Goal: Transaction & Acquisition: Purchase product/service

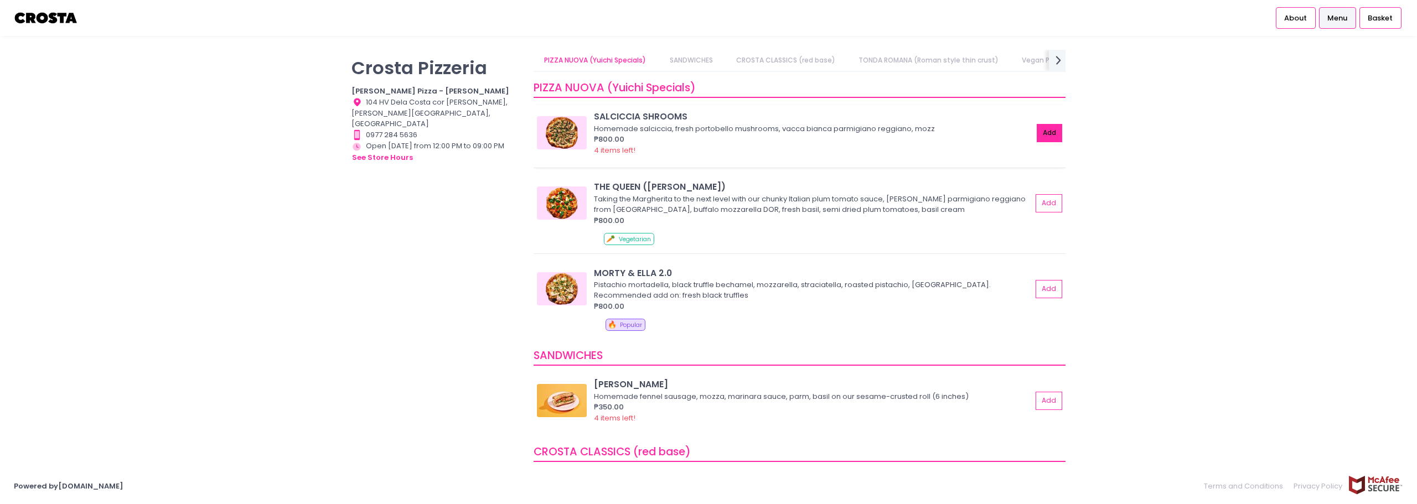
click at [1039, 127] on button "Add" at bounding box center [1048, 133] width 25 height 18
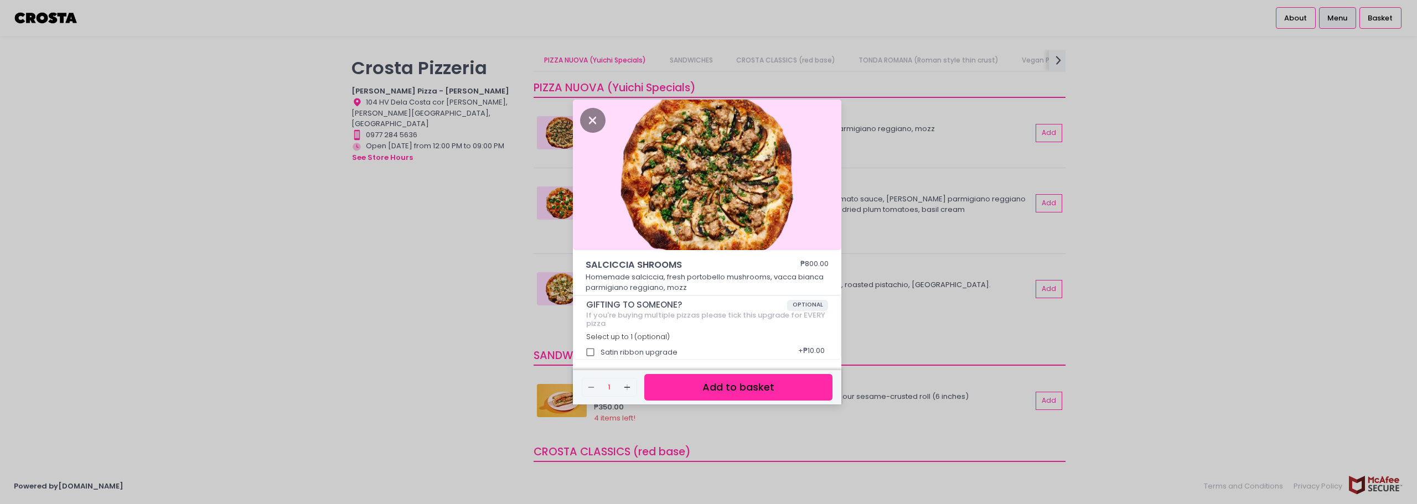
click at [706, 379] on button "Add to basket" at bounding box center [738, 387] width 188 height 27
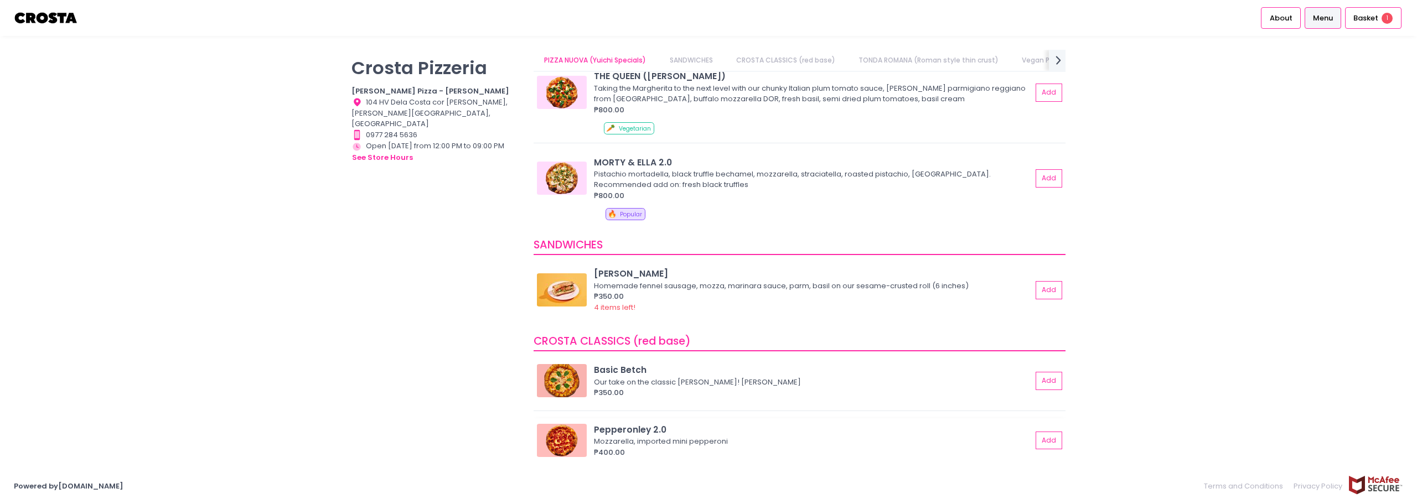
scroll to position [332, 0]
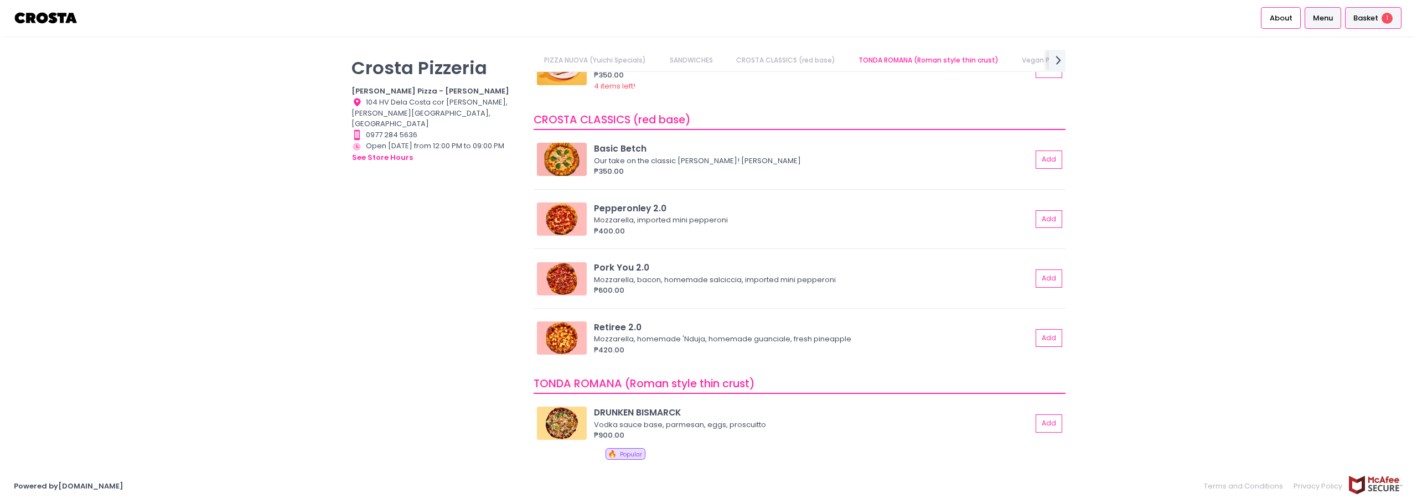
click at [1372, 24] on div "Basket 1" at bounding box center [1373, 18] width 56 height 22
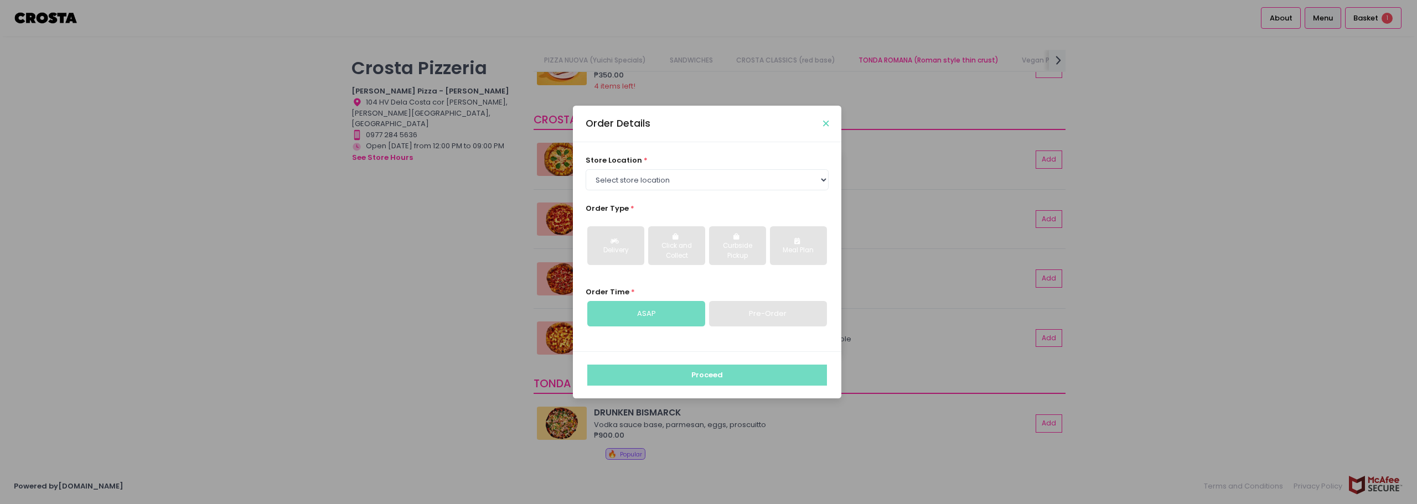
click at [827, 123] on icon "Close" at bounding box center [826, 124] width 6 height 8
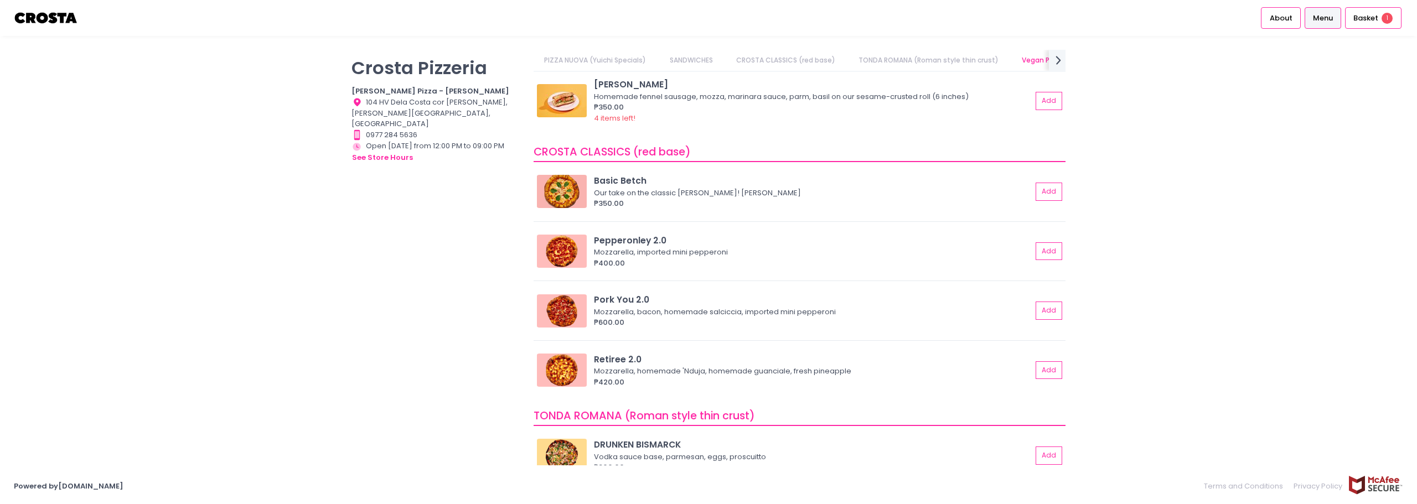
scroll to position [0, 19]
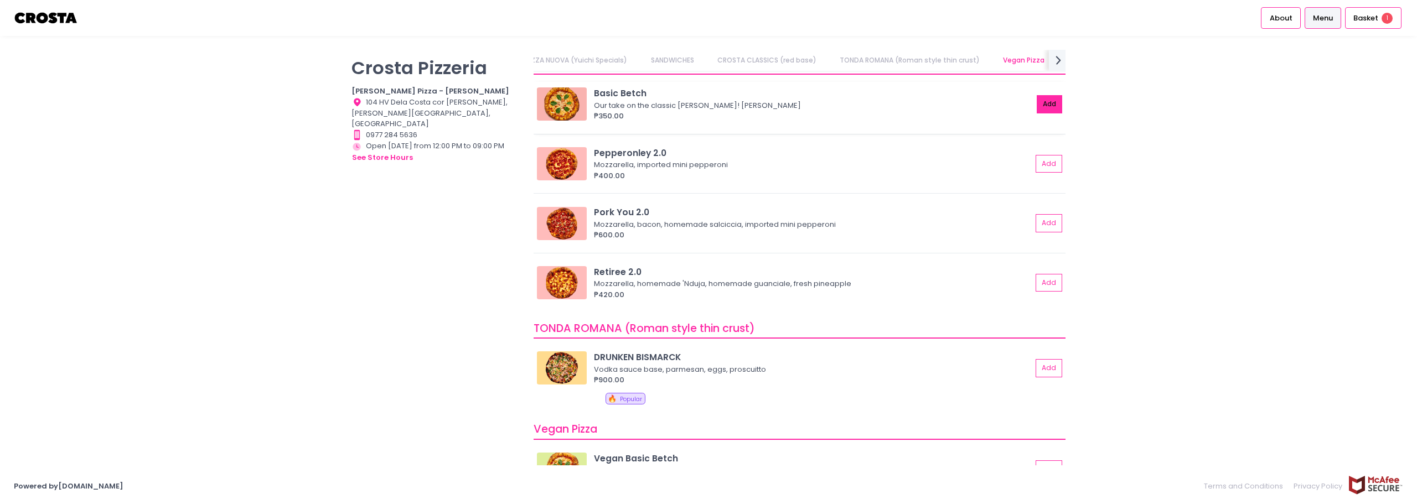
click at [1037, 105] on button "Add" at bounding box center [1048, 104] width 25 height 18
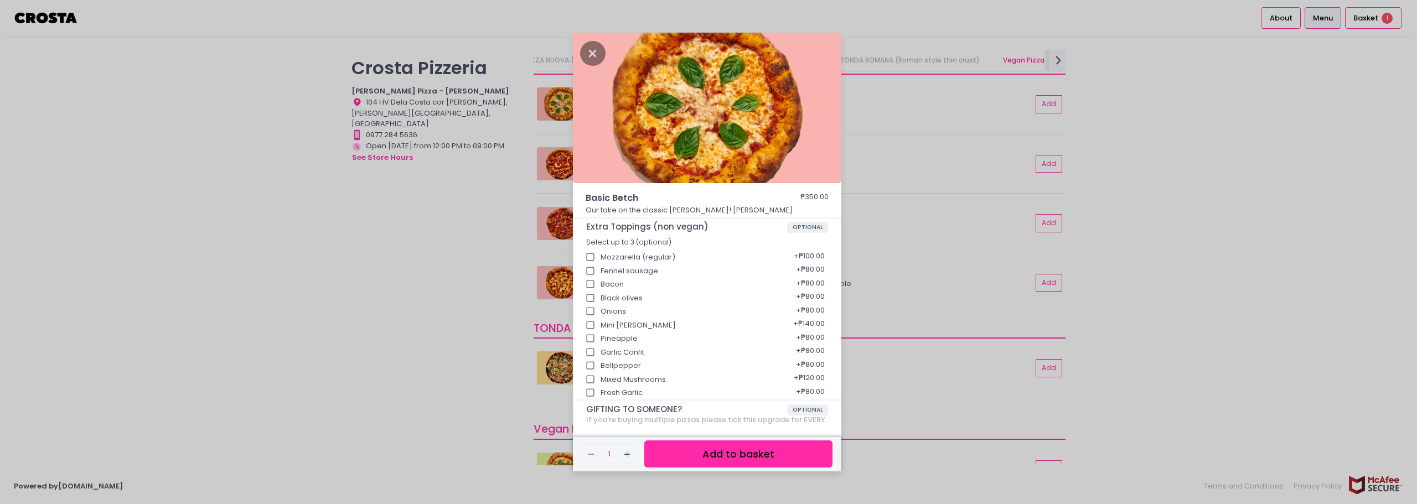
scroll to position [87, 0]
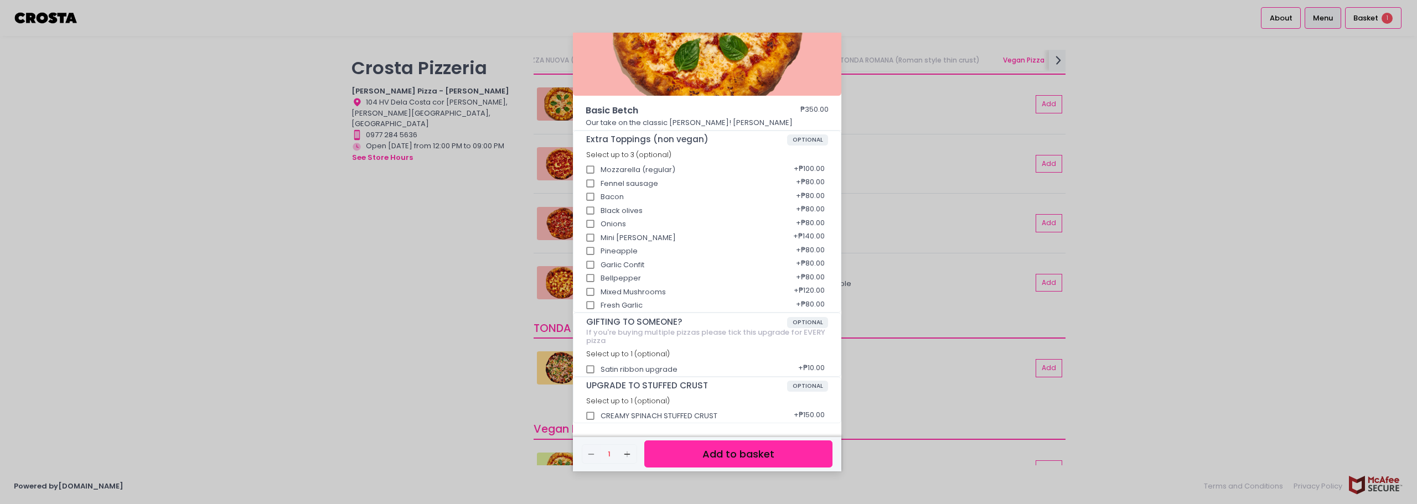
click at [767, 452] on button "Add to basket" at bounding box center [738, 453] width 188 height 27
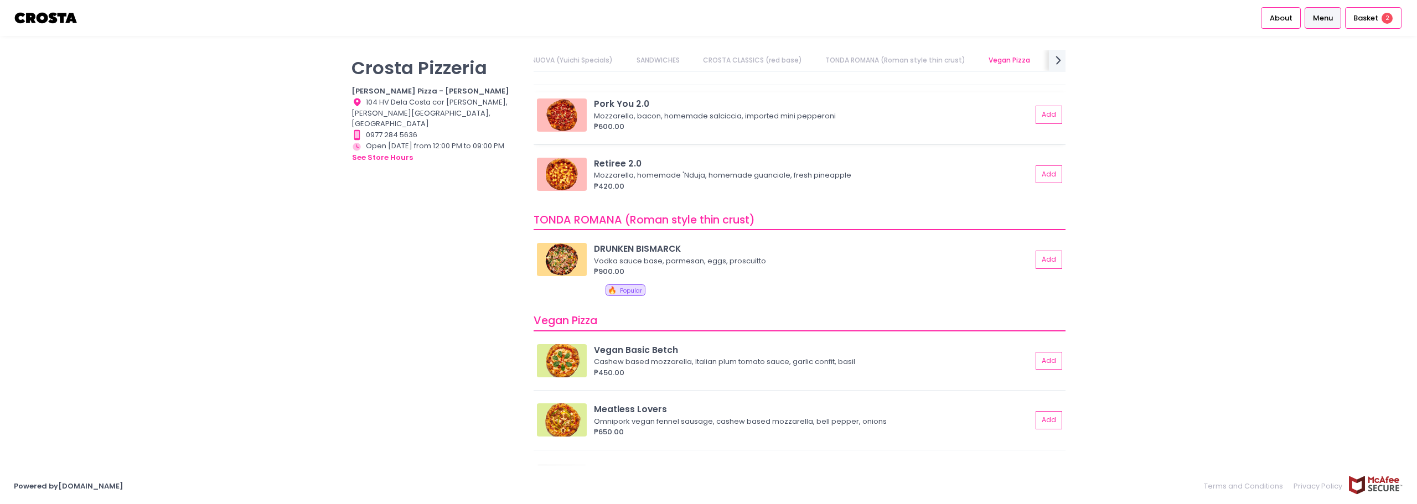
scroll to position [498, 0]
click at [1378, 20] on div "Basket 2" at bounding box center [1373, 18] width 56 height 22
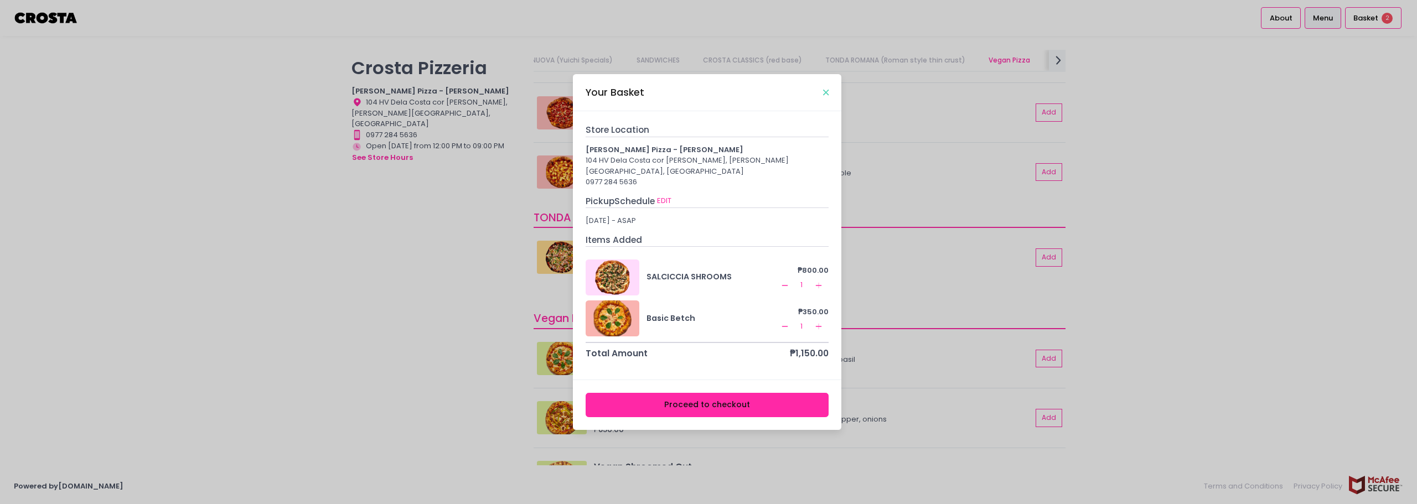
click at [825, 95] on icon "Close" at bounding box center [826, 93] width 6 height 8
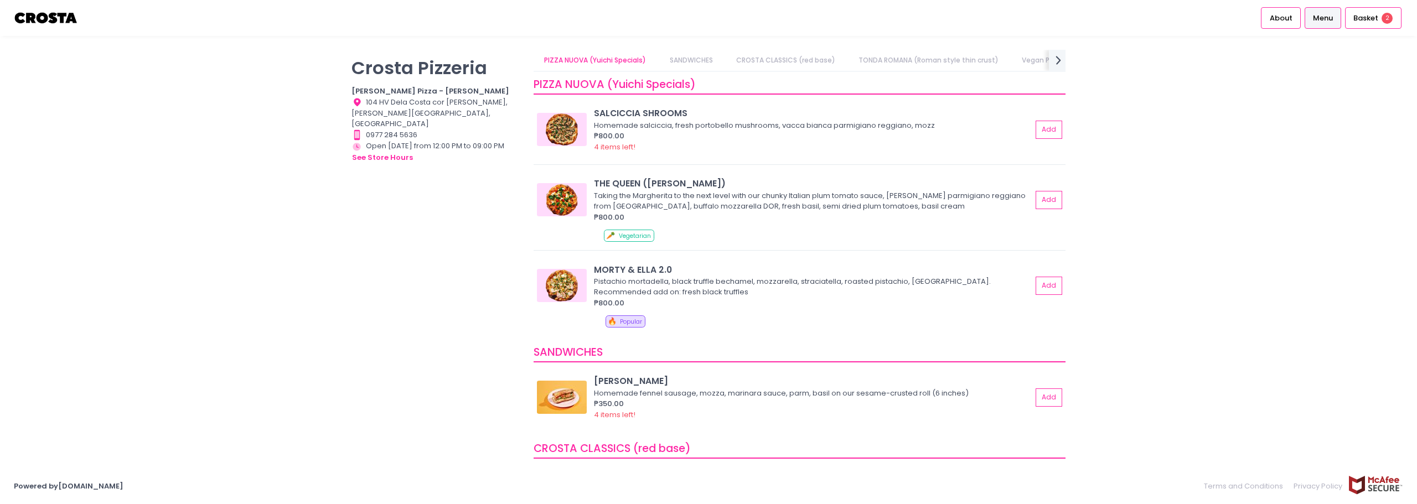
scroll to position [0, 0]
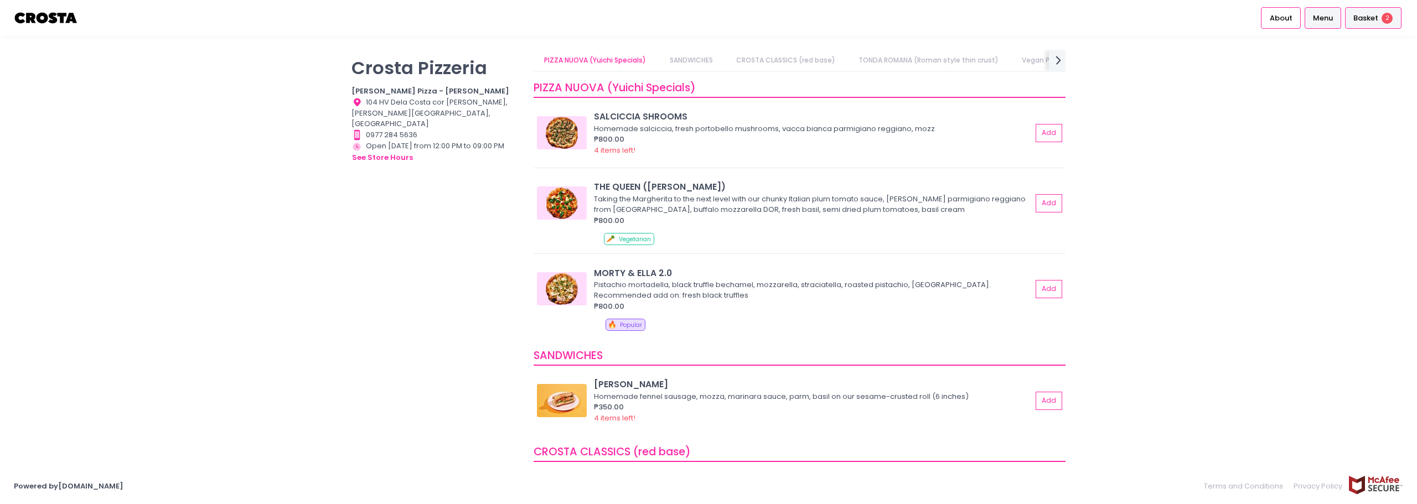
click at [1368, 19] on span "Basket" at bounding box center [1365, 18] width 25 height 11
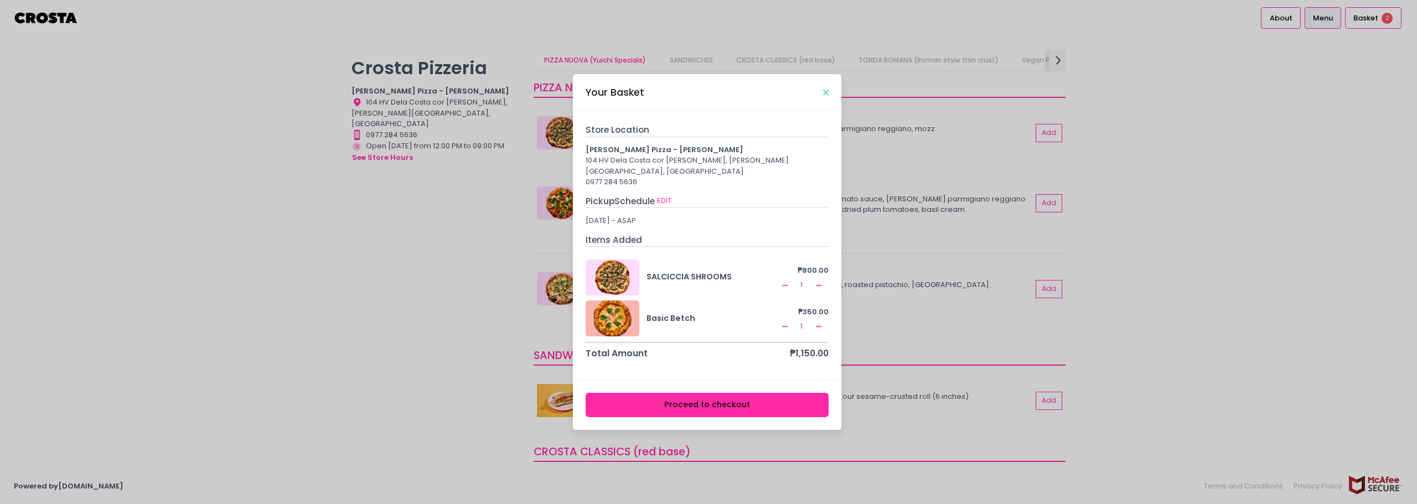
click at [825, 96] on icon "Close" at bounding box center [826, 93] width 6 height 8
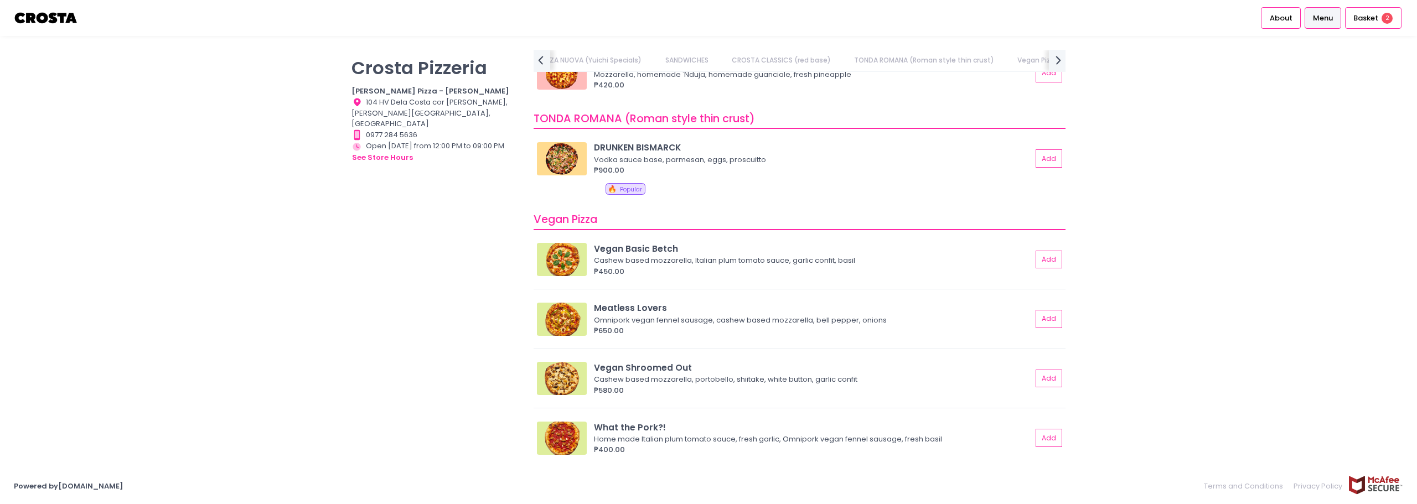
scroll to position [0, 148]
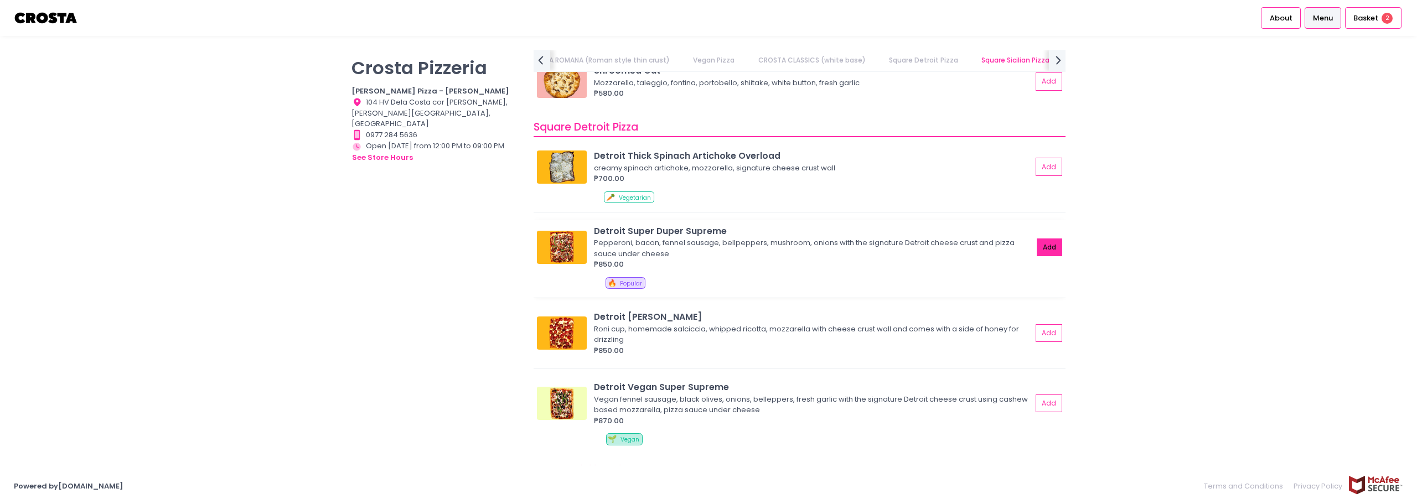
click at [1041, 247] on button "Add" at bounding box center [1048, 248] width 25 height 18
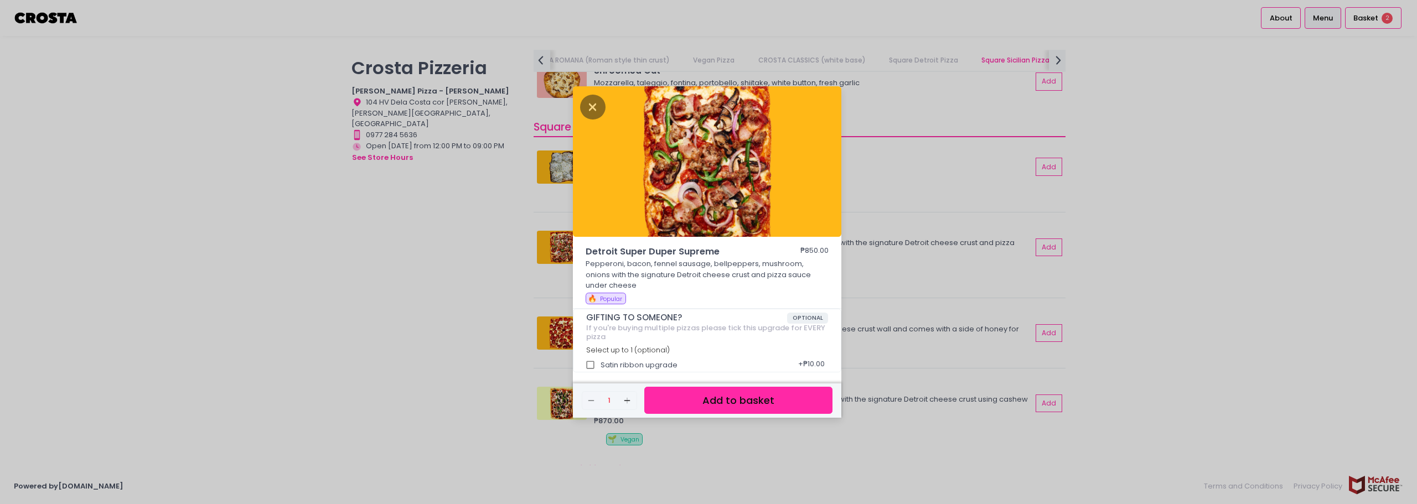
click at [762, 393] on button "Add to basket" at bounding box center [738, 400] width 188 height 27
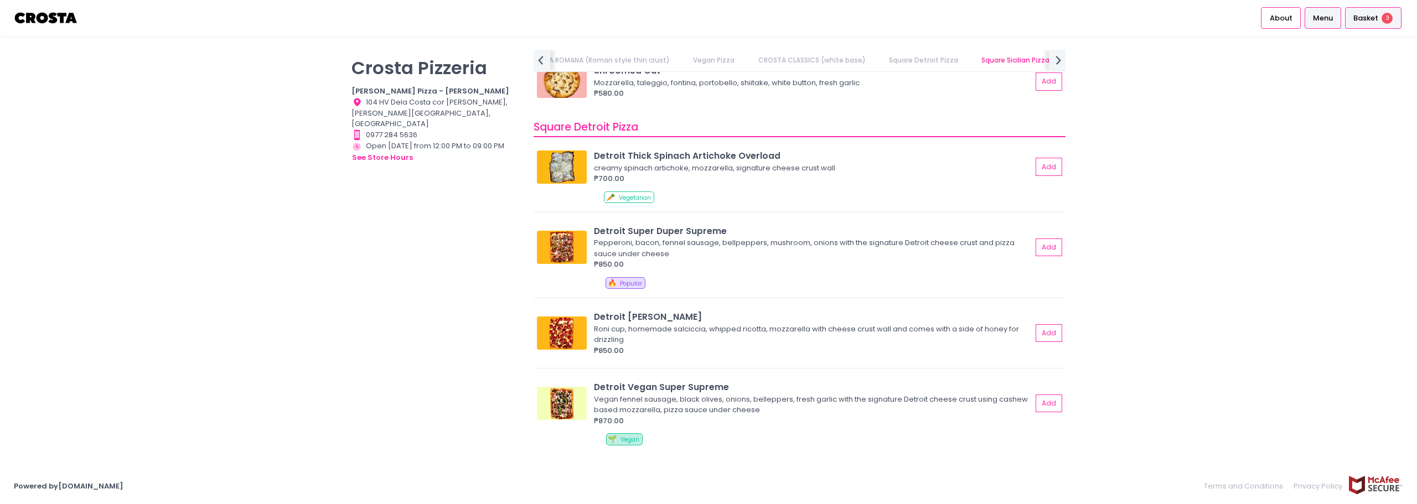
click at [1379, 21] on div "Basket 3" at bounding box center [1373, 18] width 56 height 22
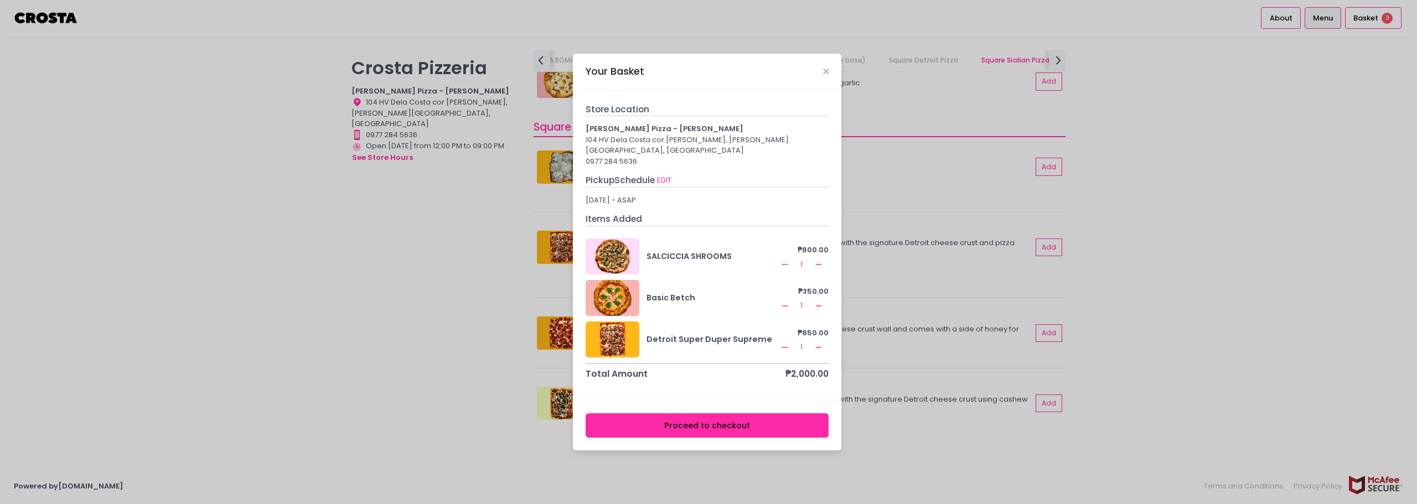
click at [736, 427] on button "Proceed to checkout" at bounding box center [706, 425] width 243 height 25
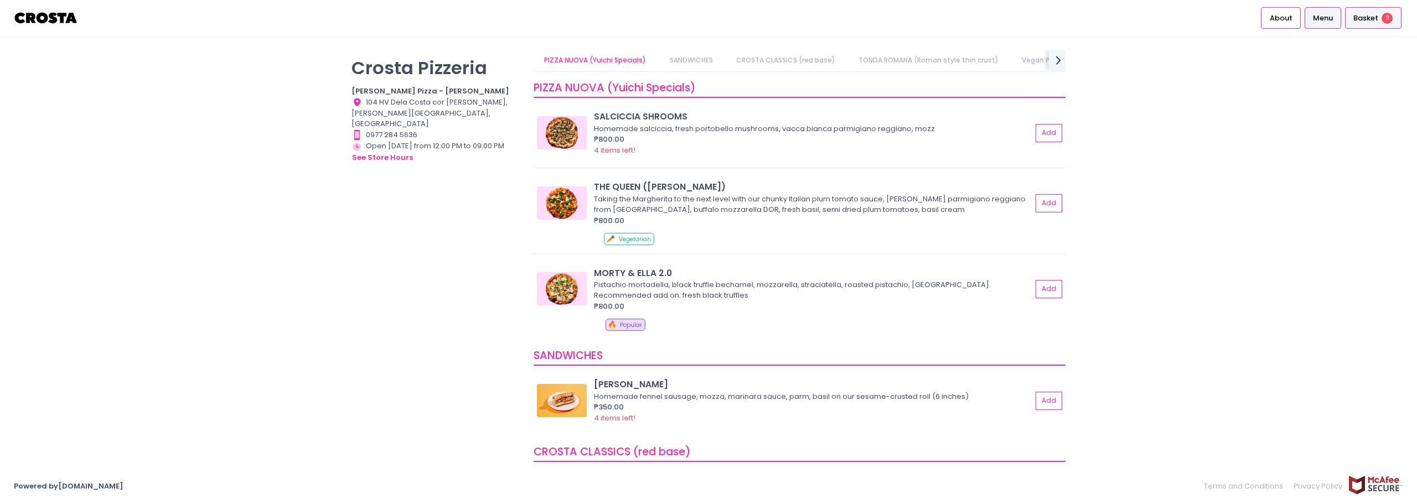
click at [1374, 19] on span "Basket" at bounding box center [1365, 18] width 25 height 11
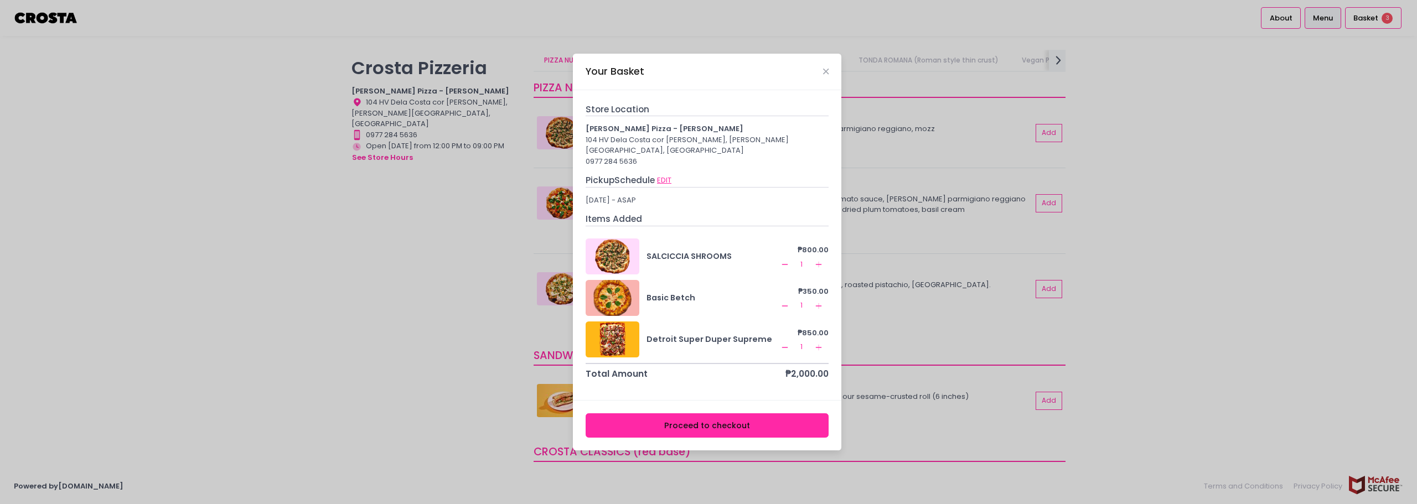
click at [665, 175] on button "EDIT" at bounding box center [663, 180] width 15 height 12
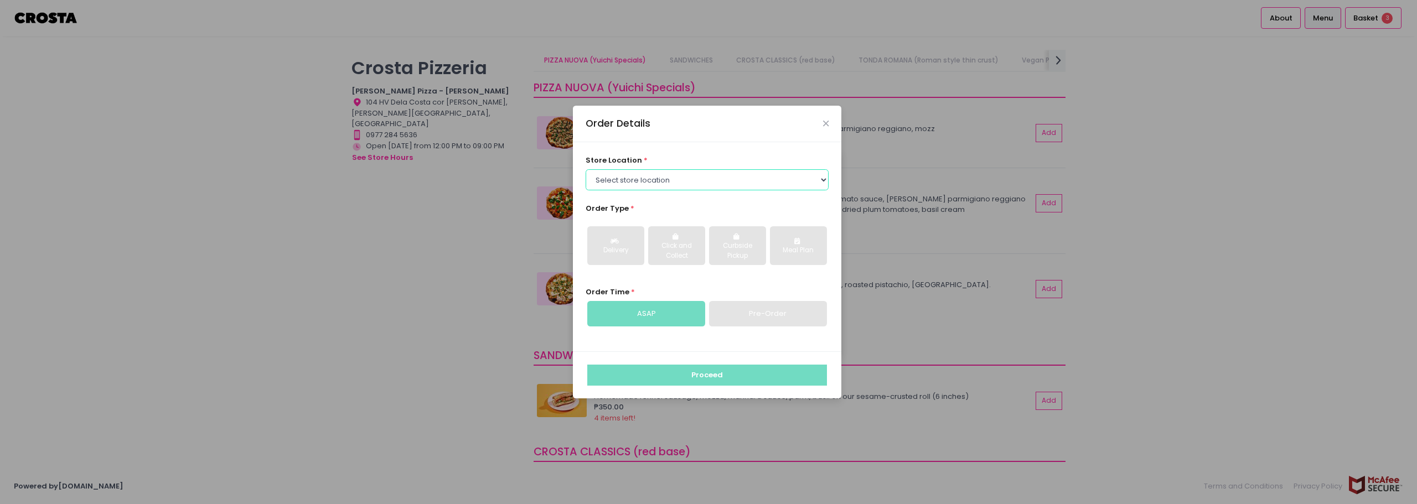
click at [677, 176] on select "Select store location Crosta Pizza - Salcedo Crosta Pizza - San Juan" at bounding box center [706, 179] width 243 height 21
select select "5fabb2e53664a8677beaeb89"
click at [585, 169] on select "Select store location Crosta Pizza - Salcedo Crosta Pizza - San Juan" at bounding box center [706, 179] width 243 height 21
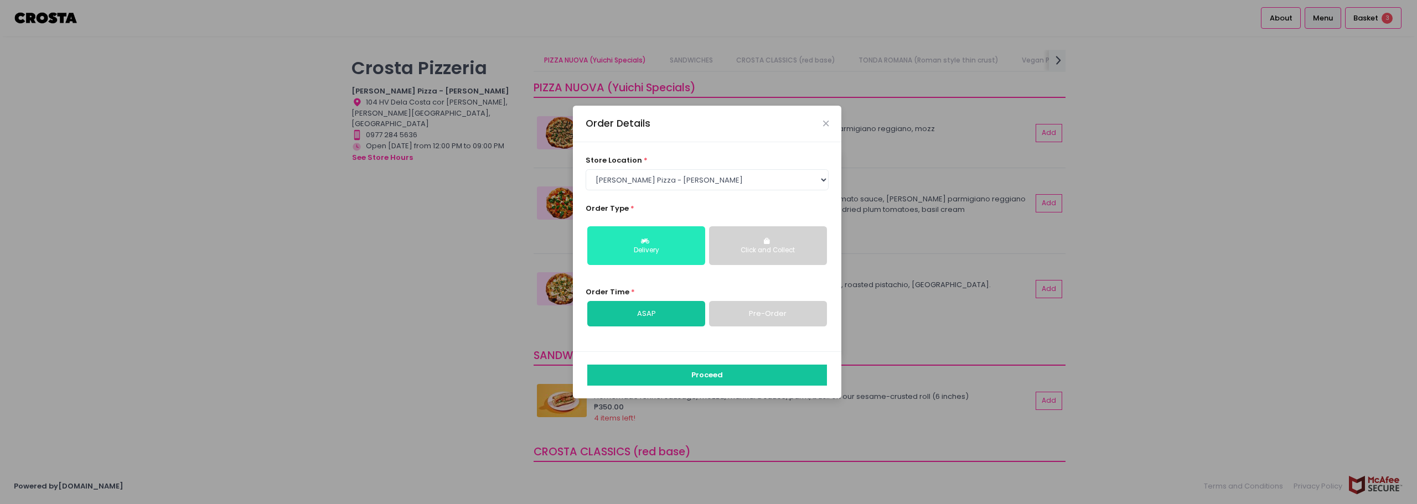
click at [647, 243] on icon "button" at bounding box center [646, 241] width 11 height 7
click at [633, 314] on link "ASAP" at bounding box center [646, 313] width 118 height 25
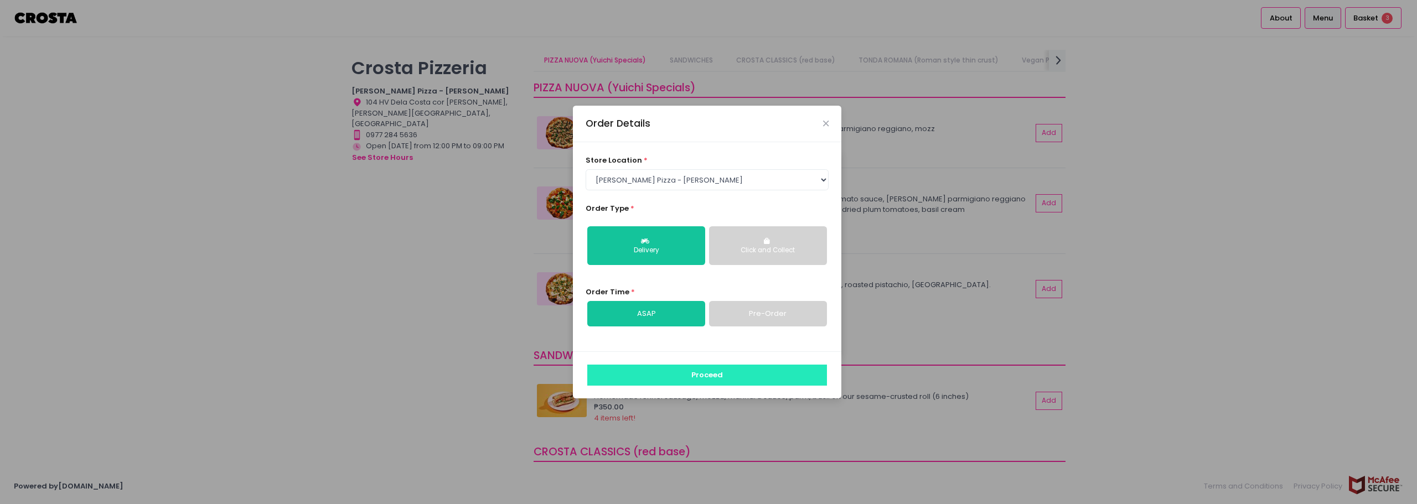
click at [702, 377] on button "Proceed" at bounding box center [707, 375] width 240 height 21
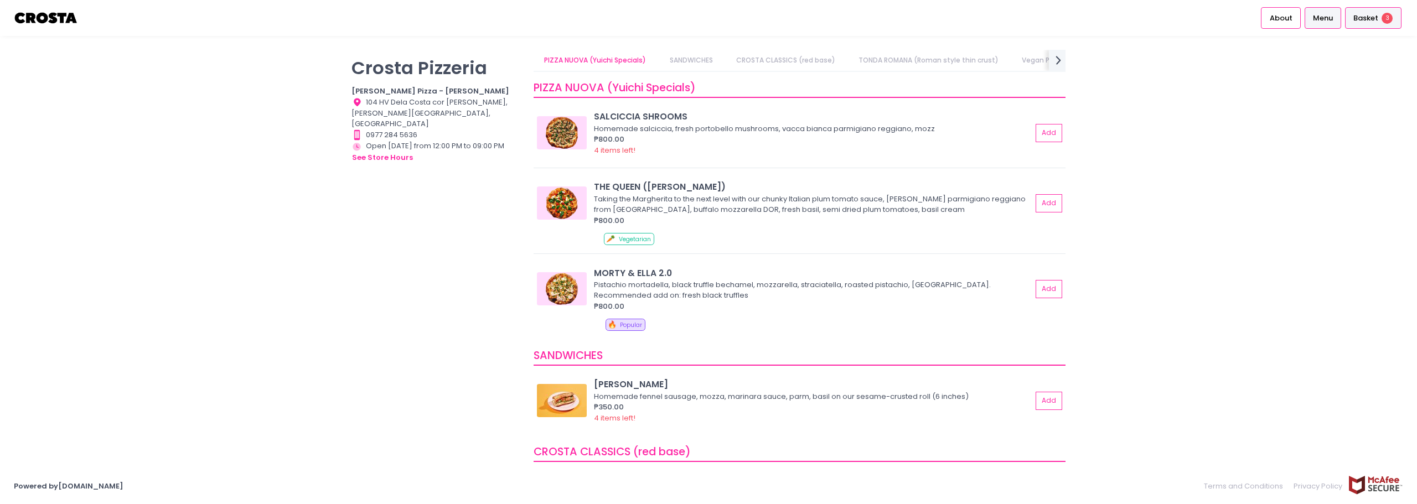
click at [1367, 20] on span "Basket" at bounding box center [1365, 18] width 25 height 11
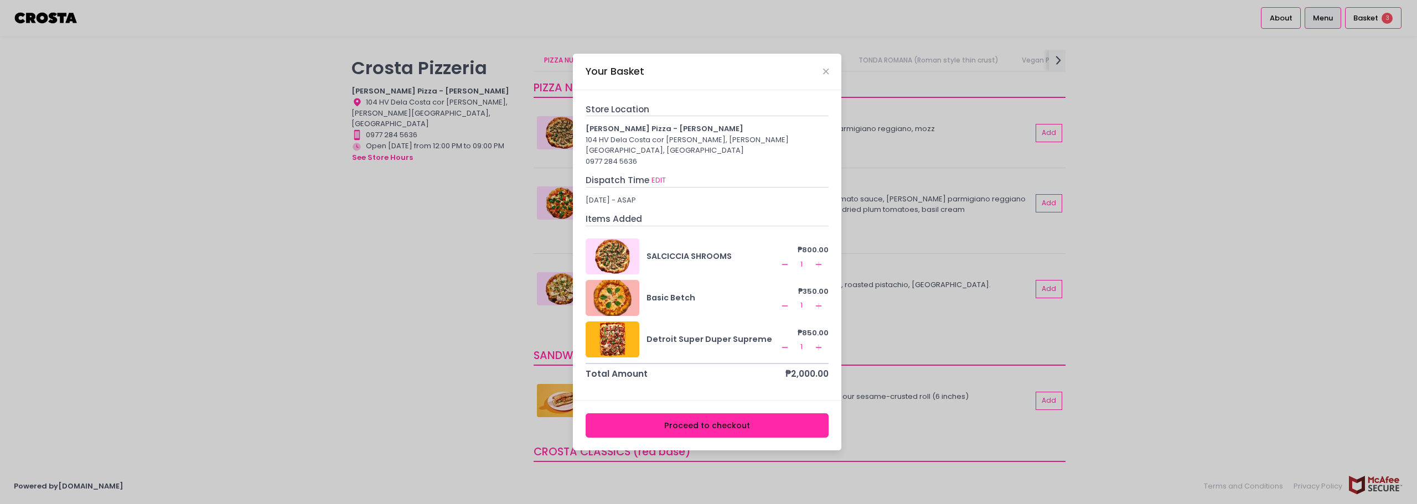
click at [718, 414] on button "Proceed to checkout" at bounding box center [706, 425] width 243 height 25
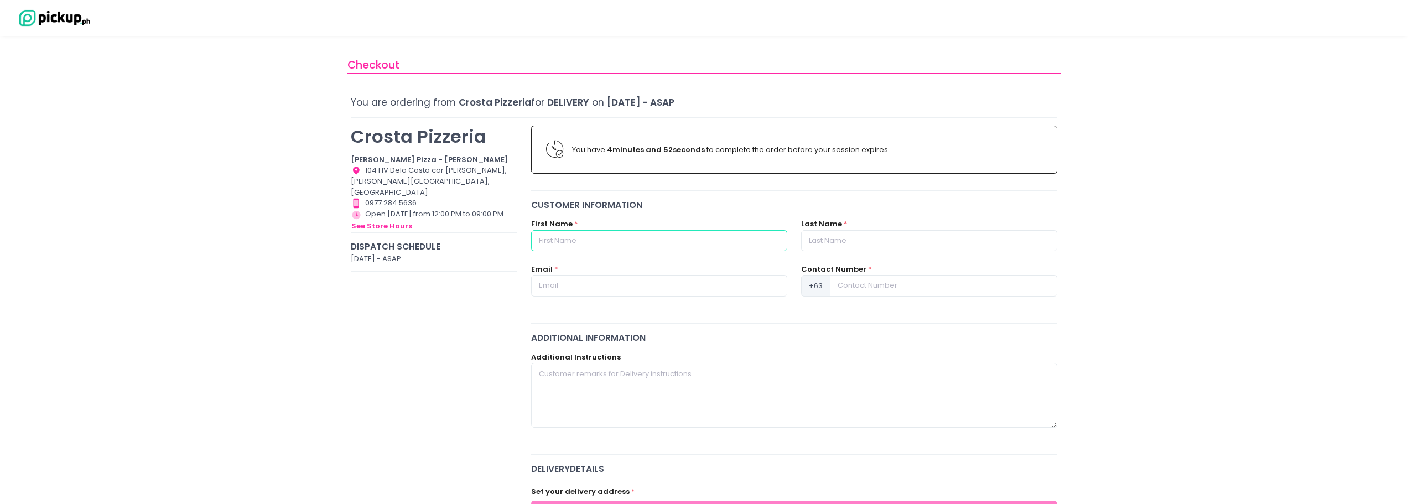
click at [597, 243] on input "text" at bounding box center [659, 240] width 256 height 21
type input "Glorie"
click at [849, 233] on input "text" at bounding box center [929, 240] width 256 height 21
paste input "Masagca"
type input "Masagca"
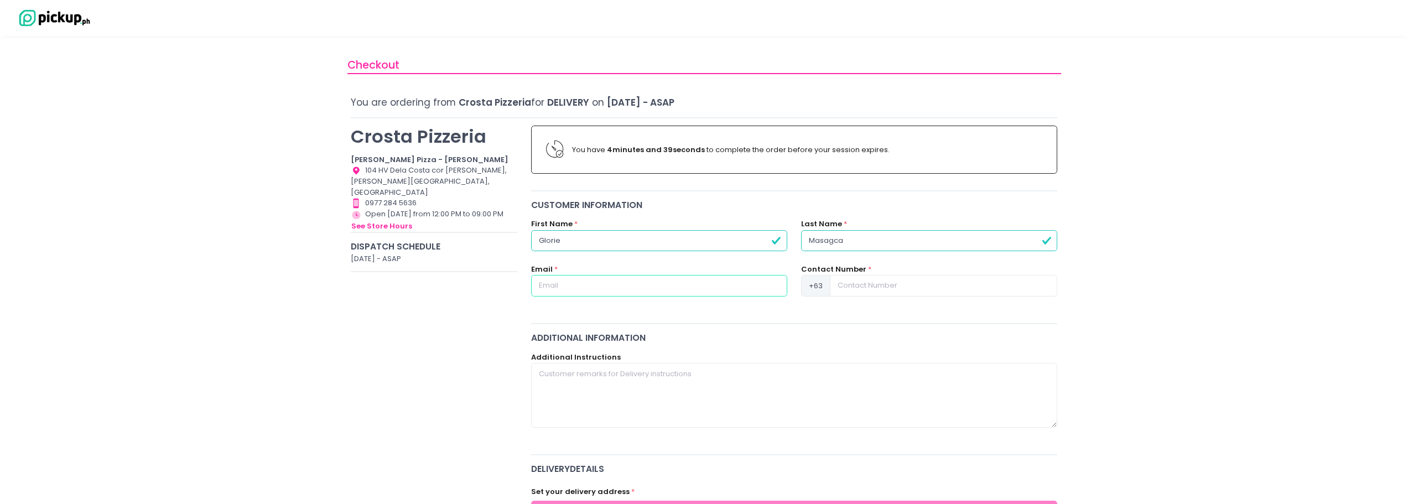
click at [626, 288] on input "text" at bounding box center [659, 285] width 256 height 21
type input "[EMAIL_ADDRESS][DOMAIN_NAME]"
click at [946, 279] on input at bounding box center [943, 285] width 227 height 21
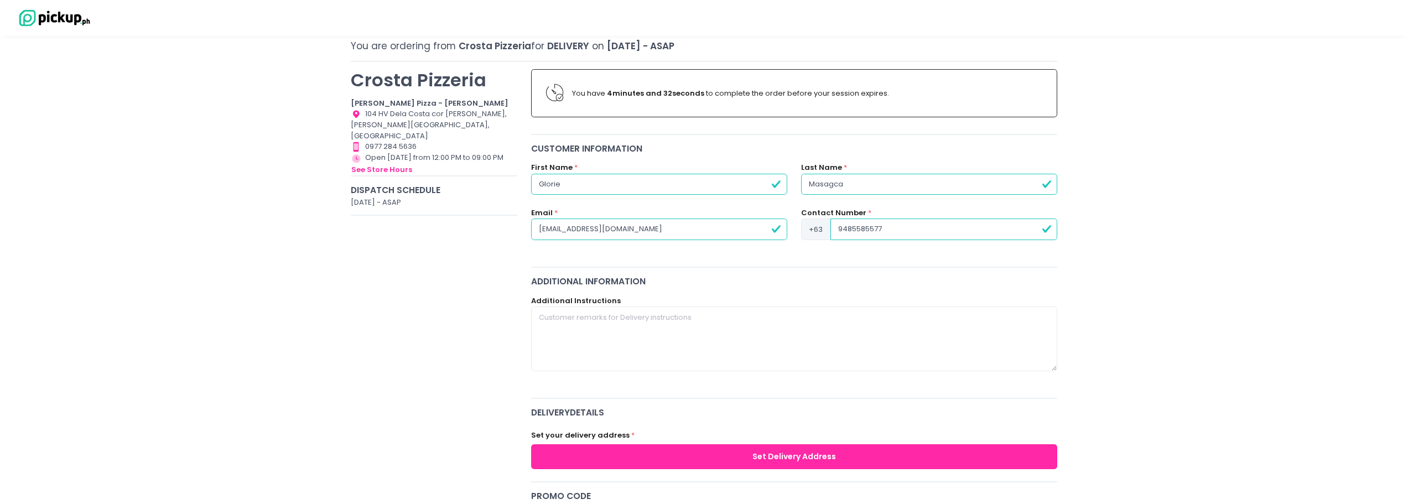
scroll to position [166, 0]
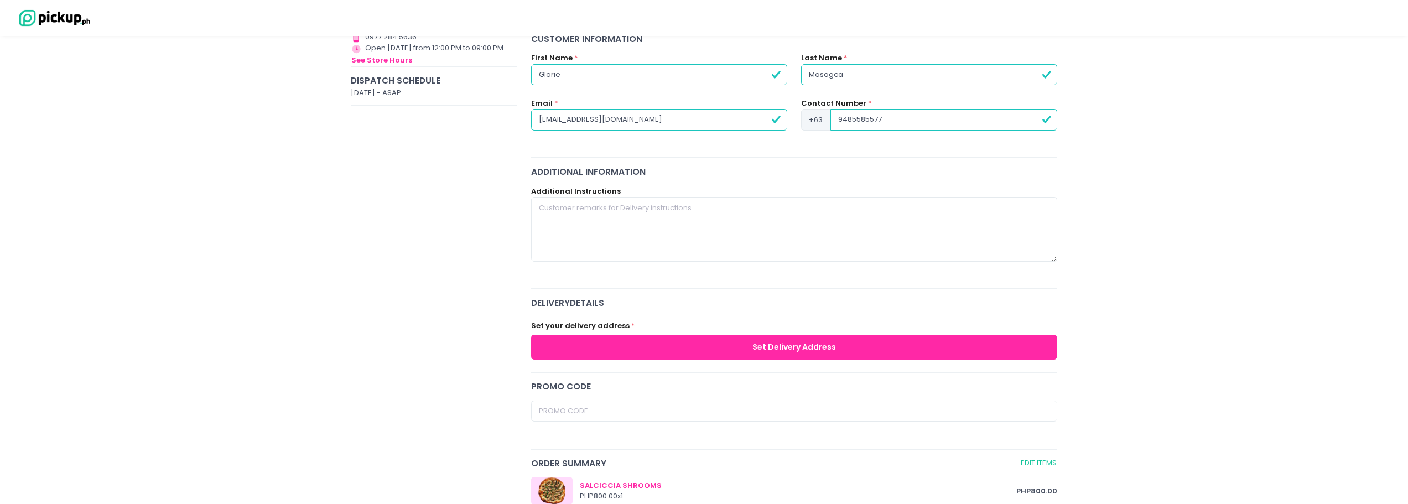
type input "9485585577"
click at [717, 341] on button "Set Delivery Address" at bounding box center [794, 347] width 527 height 25
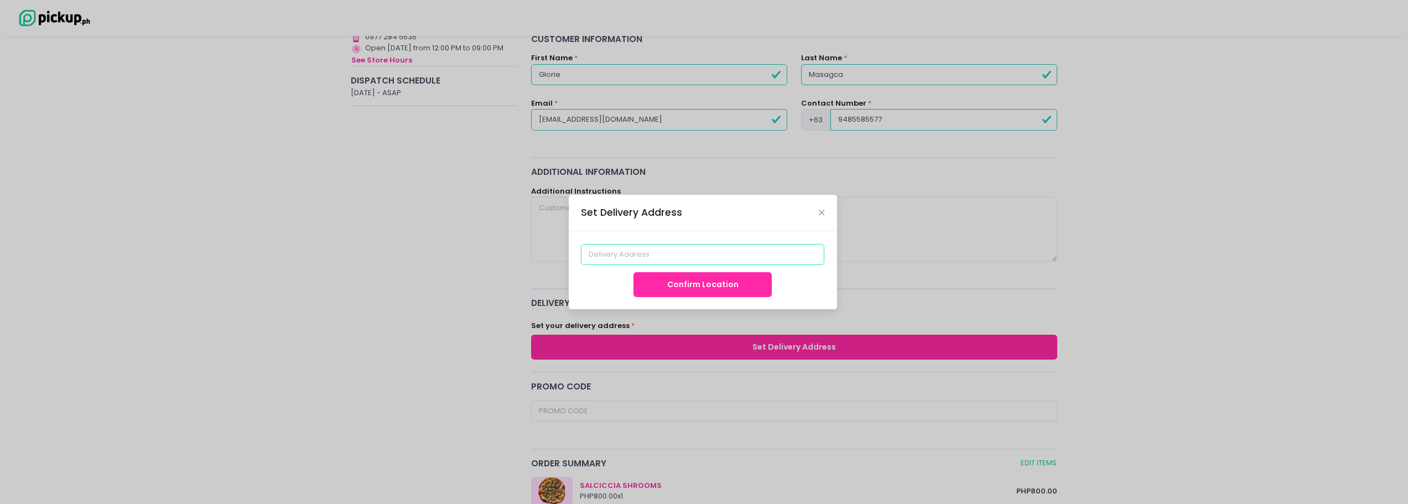
click at [673, 255] on input at bounding box center [702, 254] width 243 height 21
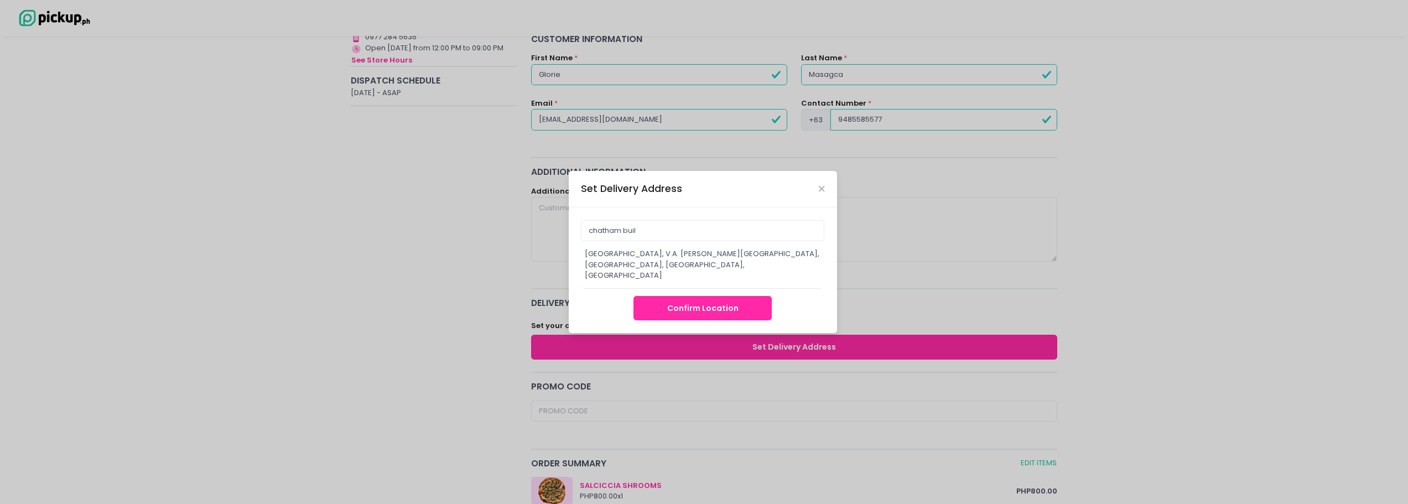
type input "[GEOGRAPHIC_DATA], V.A. [PERSON_NAME][GEOGRAPHIC_DATA], [GEOGRAPHIC_DATA], [GEO…"
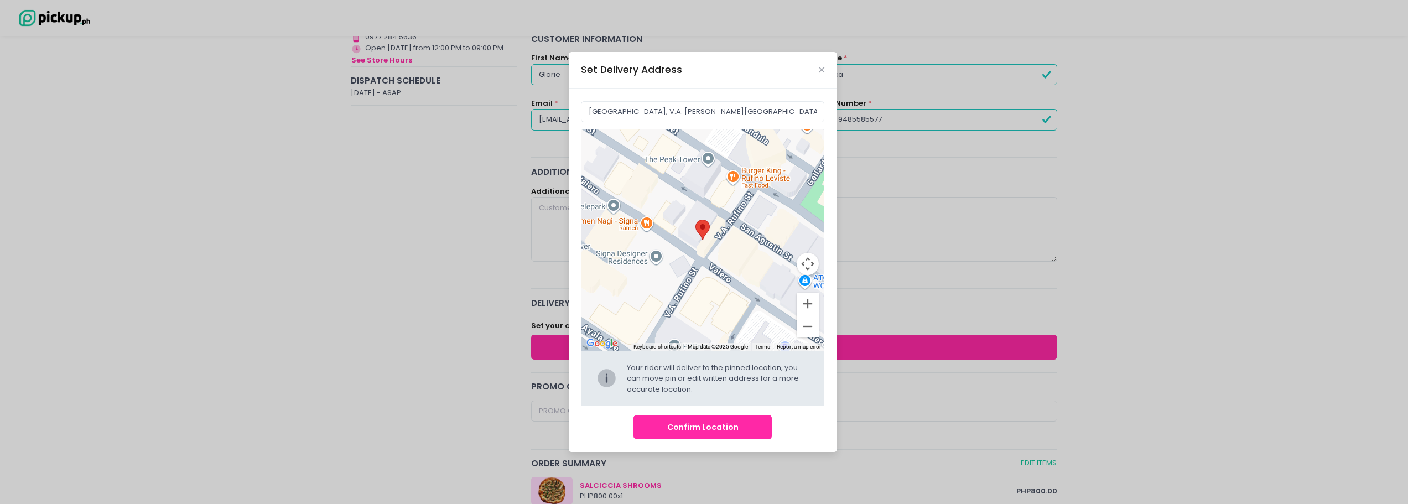
click at [700, 427] on button "Confirm Location" at bounding box center [703, 427] width 138 height 25
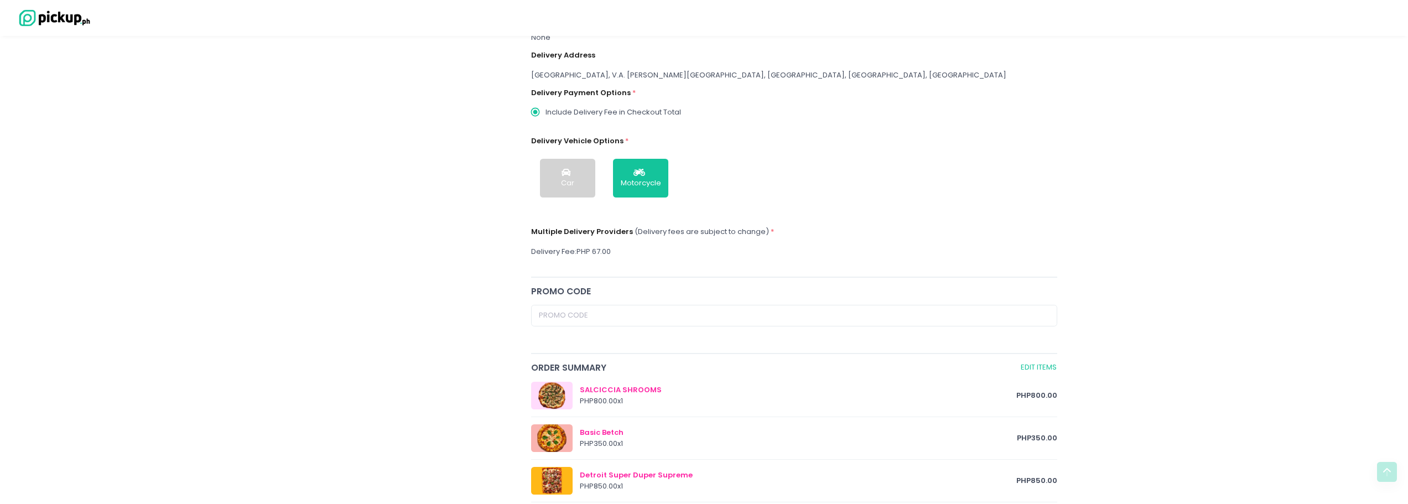
scroll to position [553, 0]
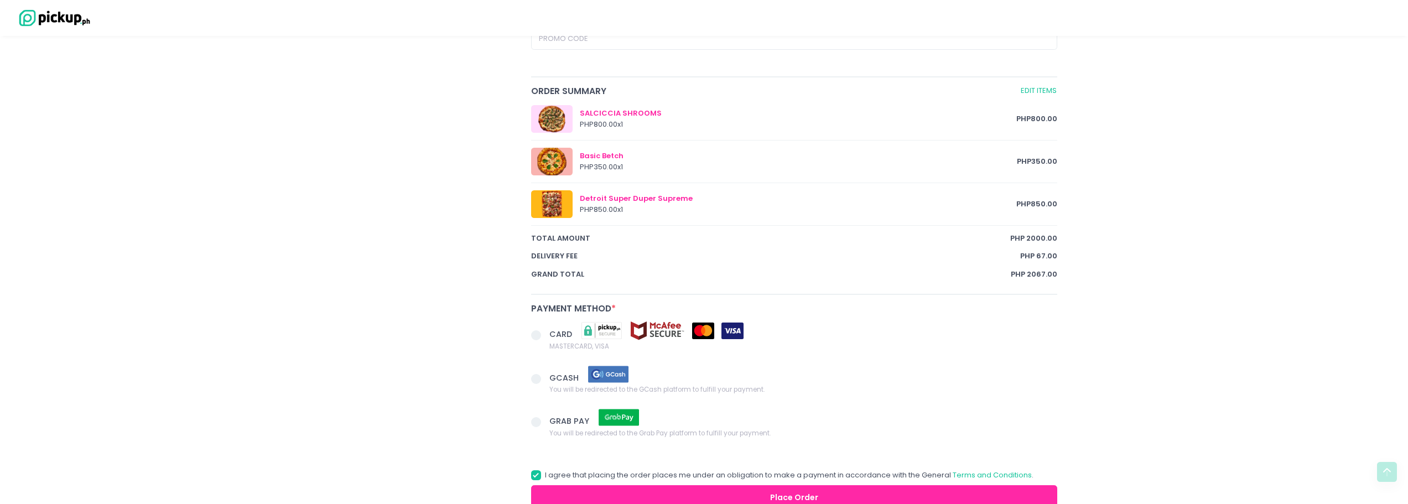
click at [540, 333] on span at bounding box center [536, 335] width 10 height 10
click at [545, 333] on input "CARD MASTERCARD, VISA" at bounding box center [548, 333] width 7 height 7
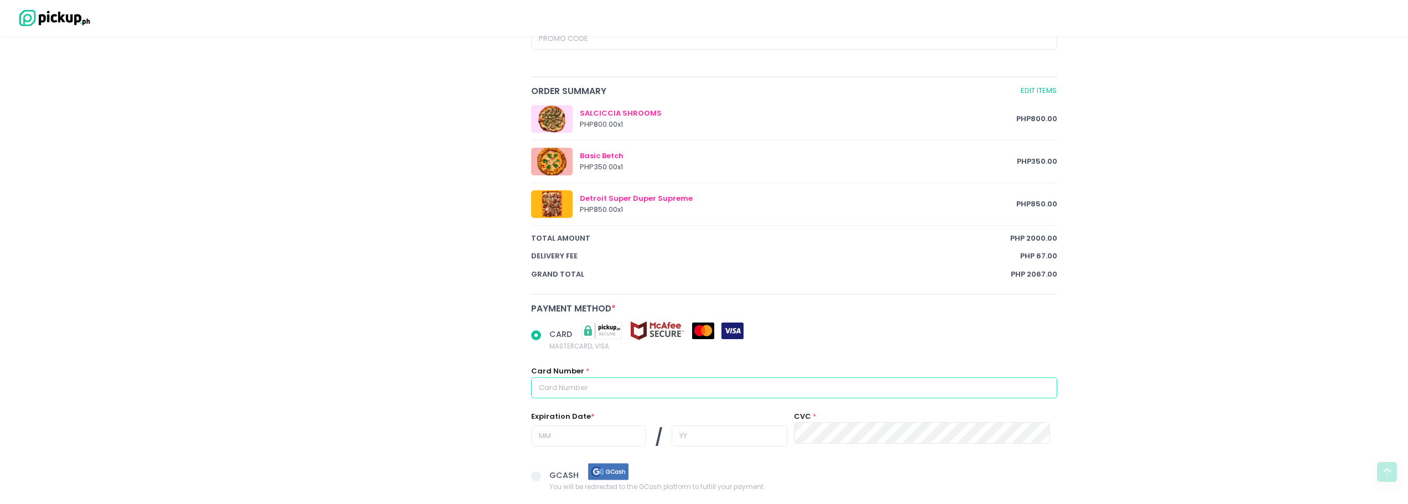
click at [686, 395] on input "text" at bounding box center [794, 387] width 527 height 21
radio input "true"
type input "5"
radio input "true"
type input "53"
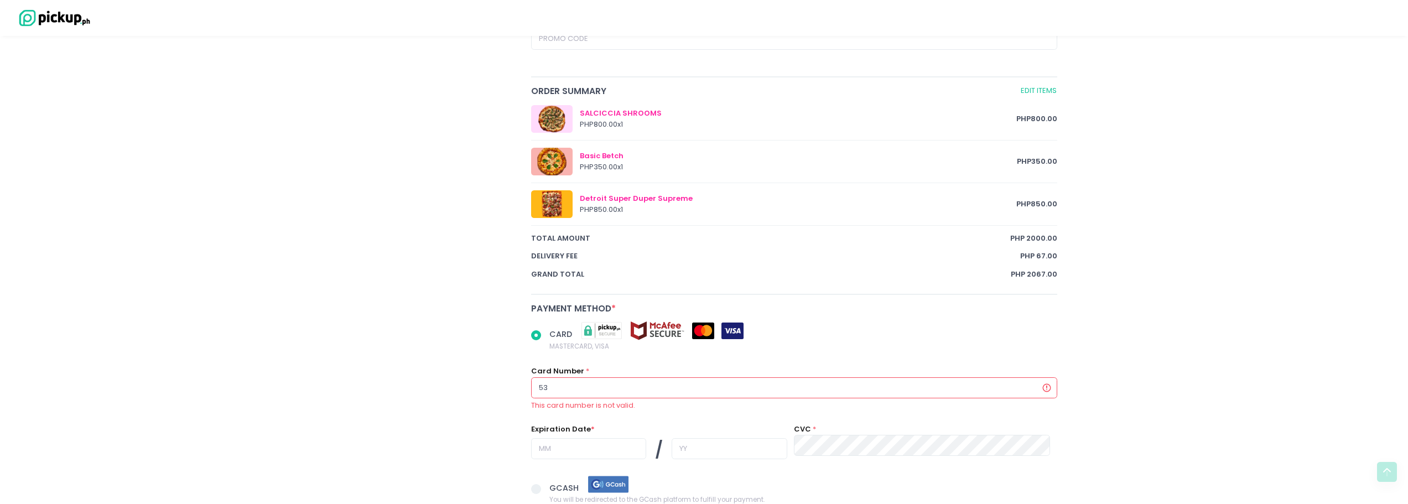
radio input "true"
type input "536"
radio input "true"
type input "5362"
radio input "true"
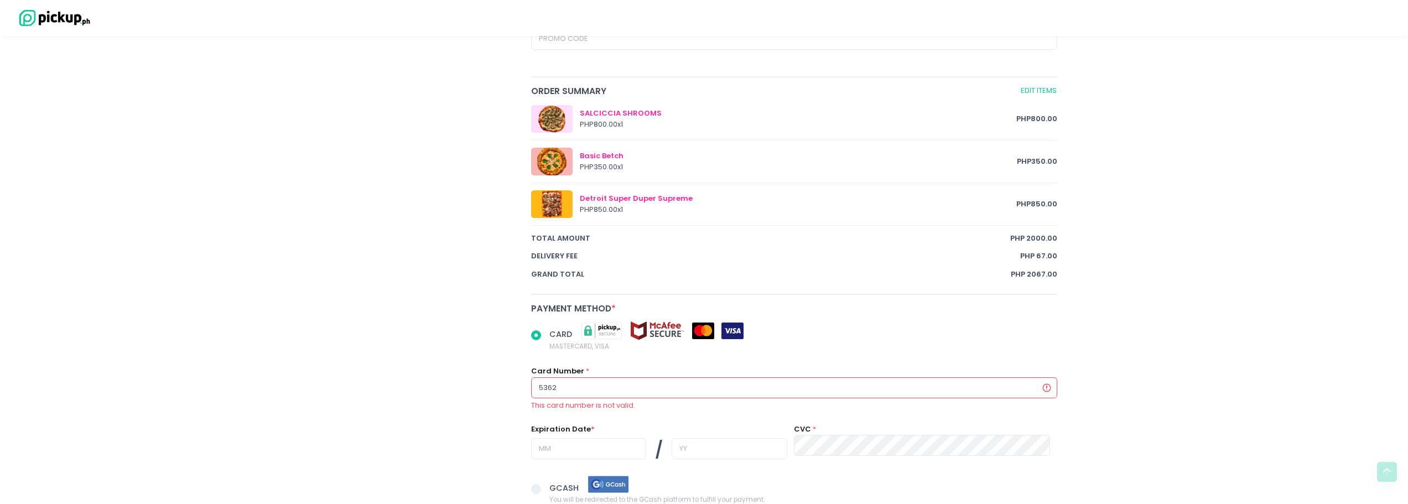
type input "53625"
radio input "true"
type input "536251"
radio input "true"
type input "53625"
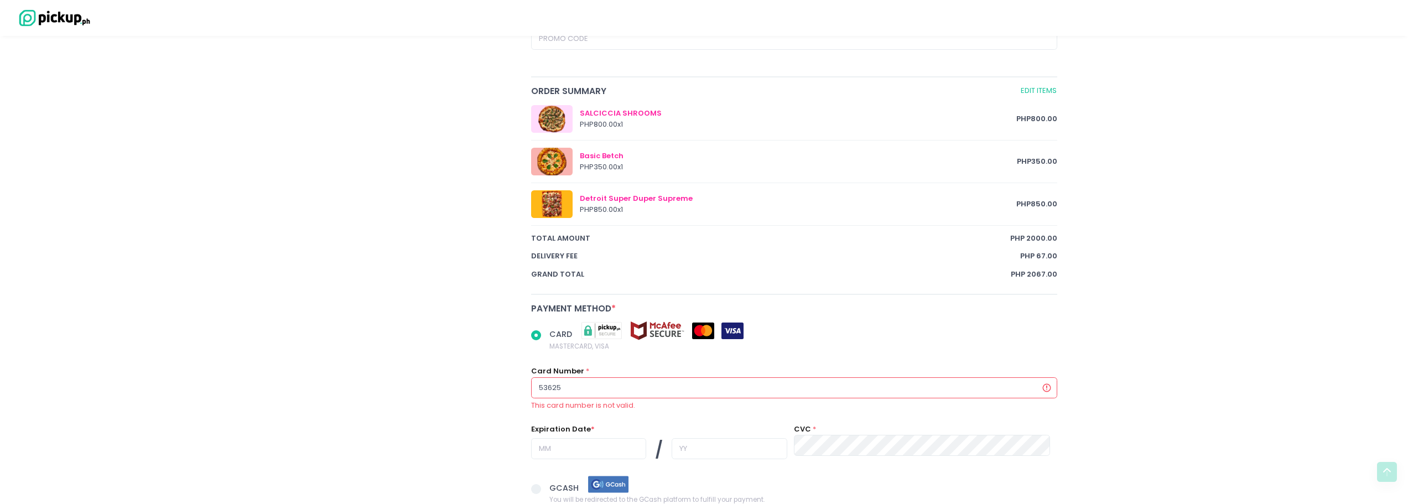
radio input "true"
type input "536257"
radio input "true"
type input "5362577"
radio input "true"
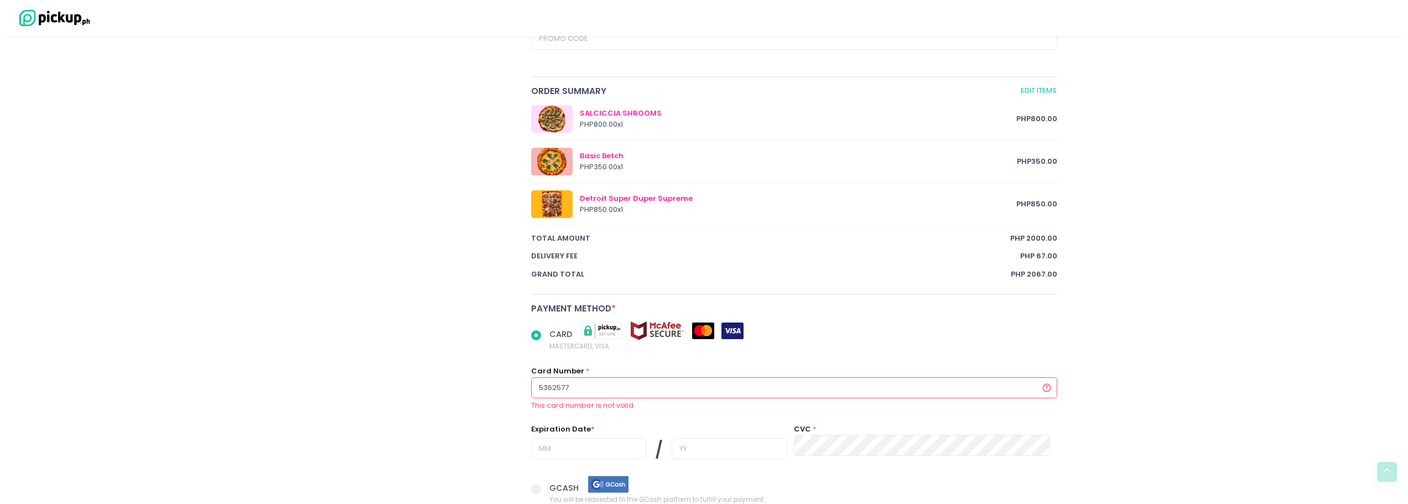
type input "53625771"
radio input "true"
type input "536257710"
radio input "true"
type input "5362577102"
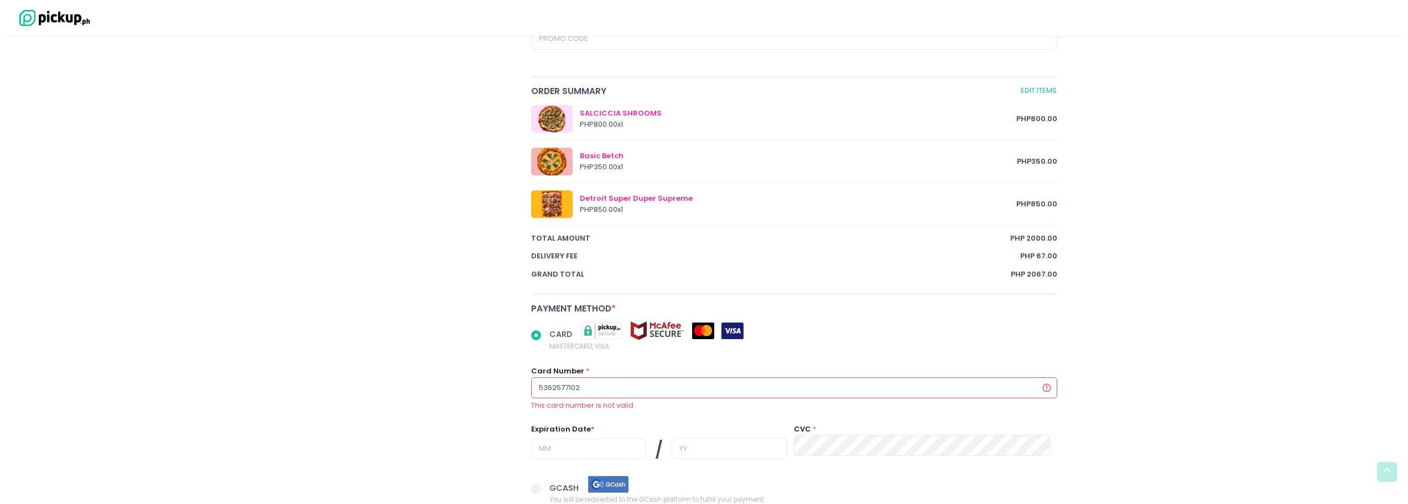
radio input "true"
type input "53625771027"
radio input "true"
type input "536257710277"
radio input "true"
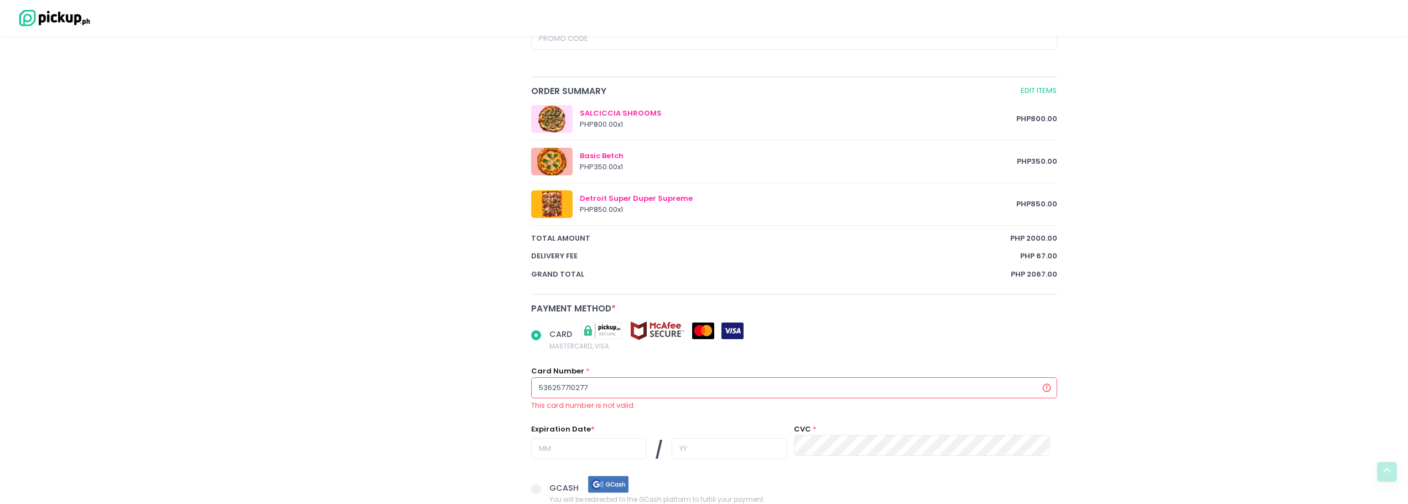
type input "5362577102776"
radio input "true"
type input "53625771027765"
radio input "true"
type input "536257710277653"
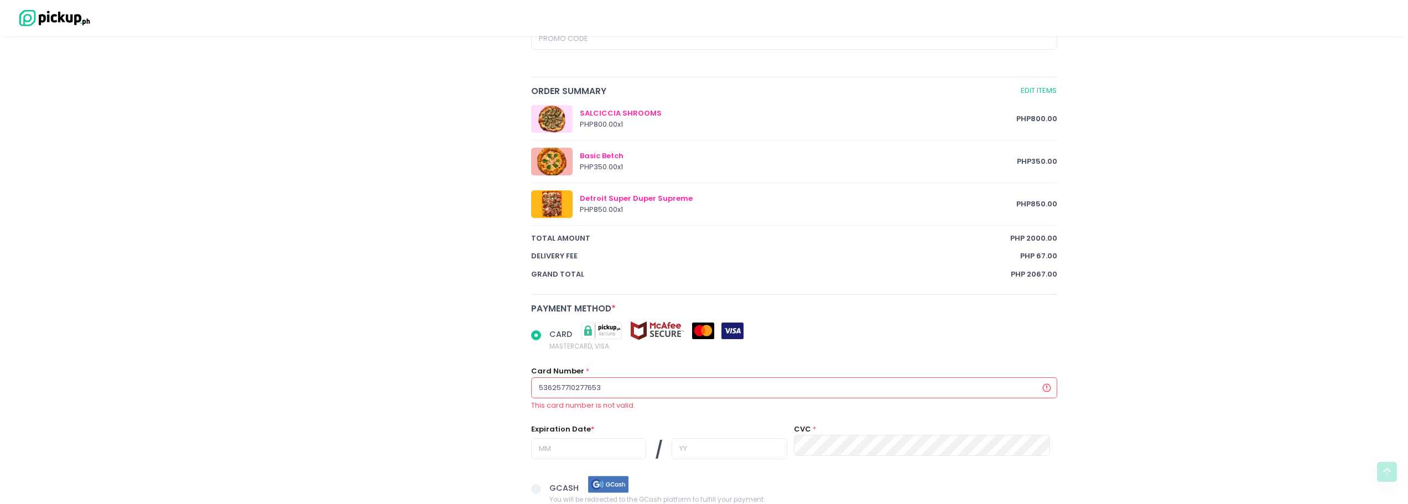
radio input "true"
type input "5362577102776539"
click at [602, 440] on input "text" at bounding box center [588, 436] width 115 height 21
radio input "true"
type input "1"
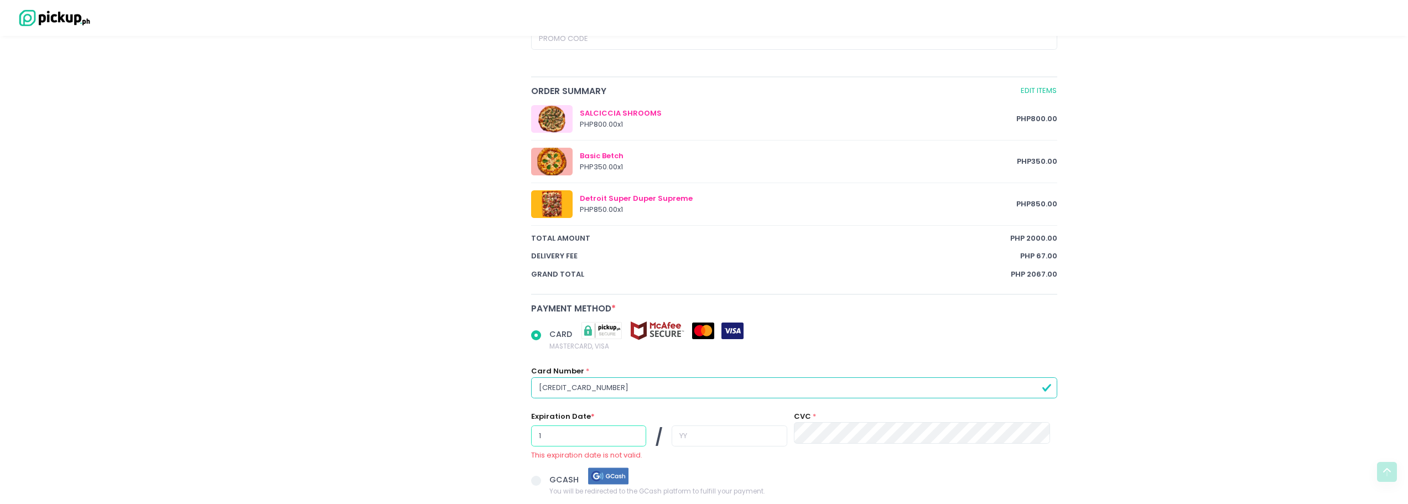
radio input "true"
type input "11"
click at [717, 431] on input "text" at bounding box center [729, 436] width 115 height 21
radio input "true"
type input "2"
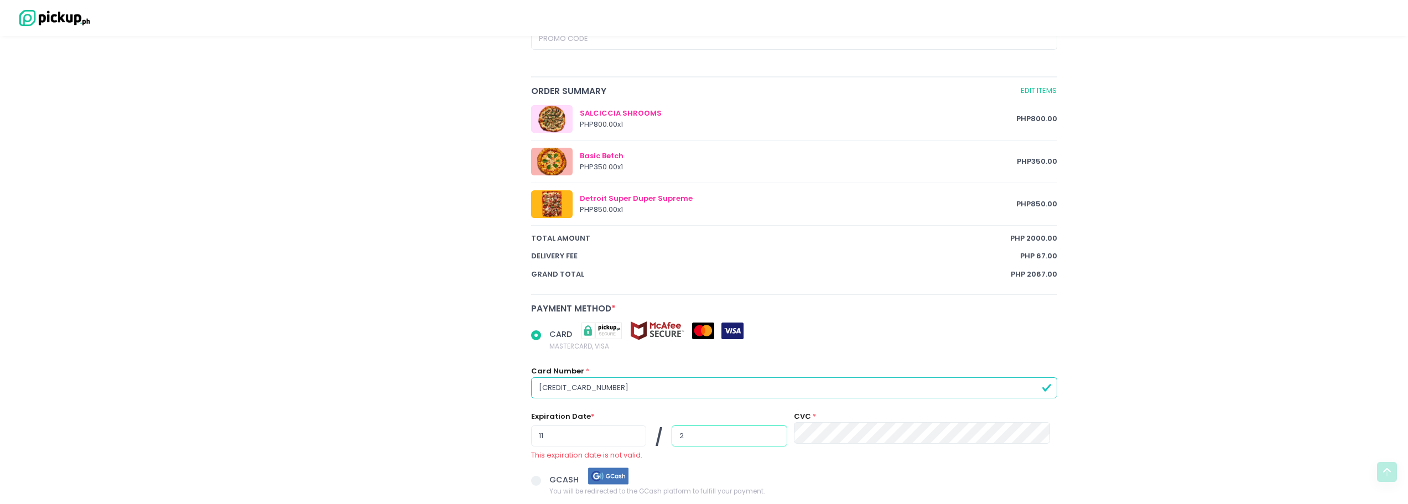
radio input "true"
type input "29"
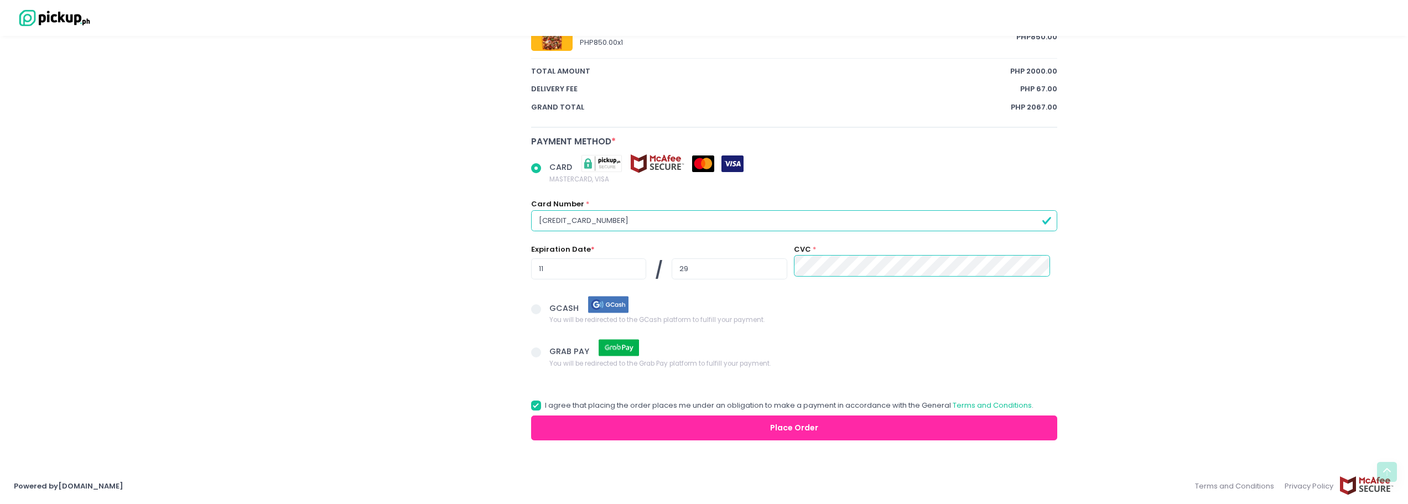
scroll to position [721, 0]
click at [706, 420] on button "Place Order" at bounding box center [794, 427] width 527 height 25
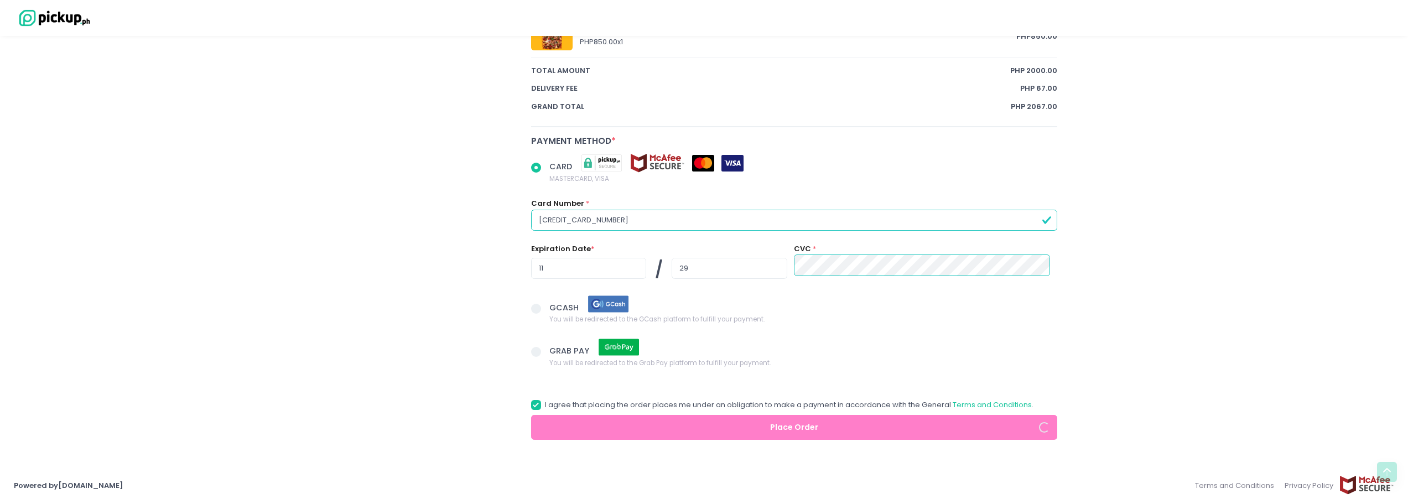
radio input "true"
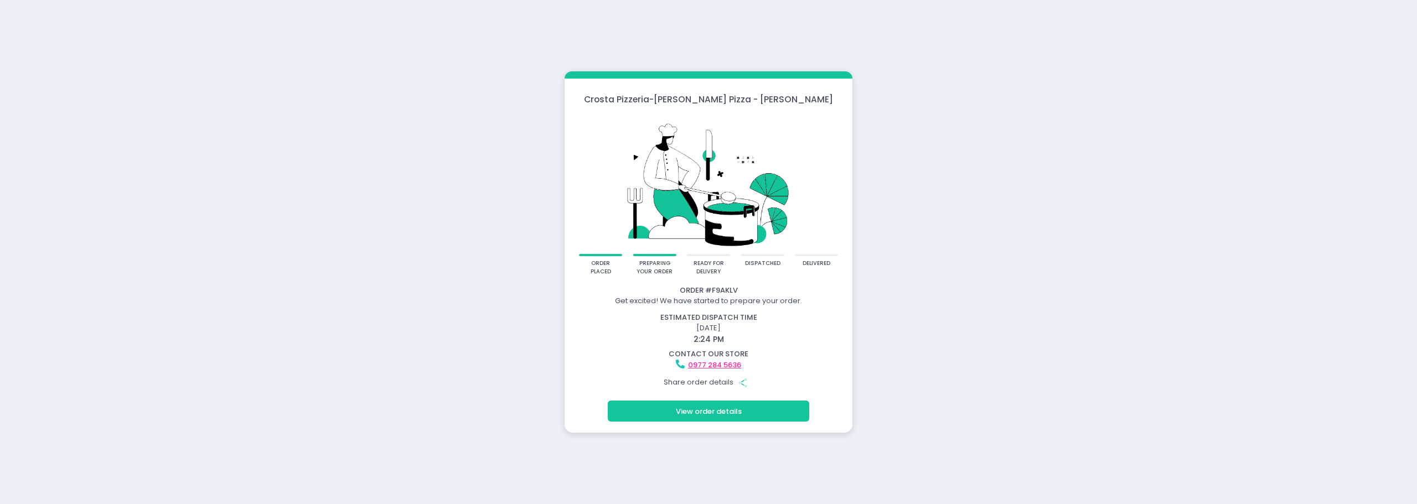
click at [749, 412] on button "View order details" at bounding box center [708, 411] width 201 height 21
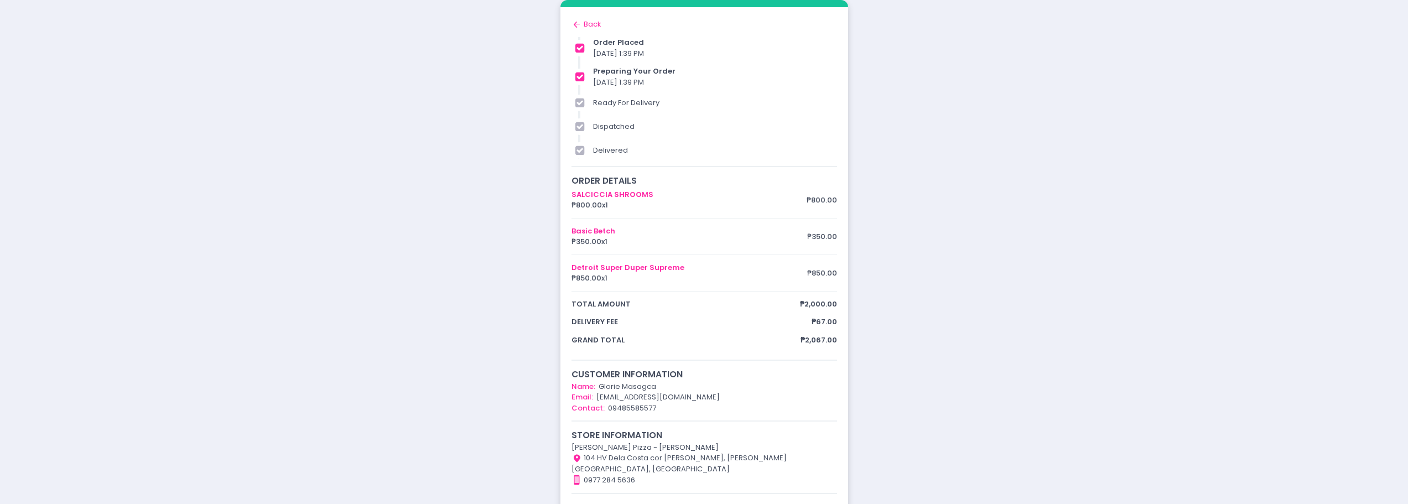
click at [578, 23] on icon "Back to home Created with Sketch." at bounding box center [577, 24] width 11 height 11
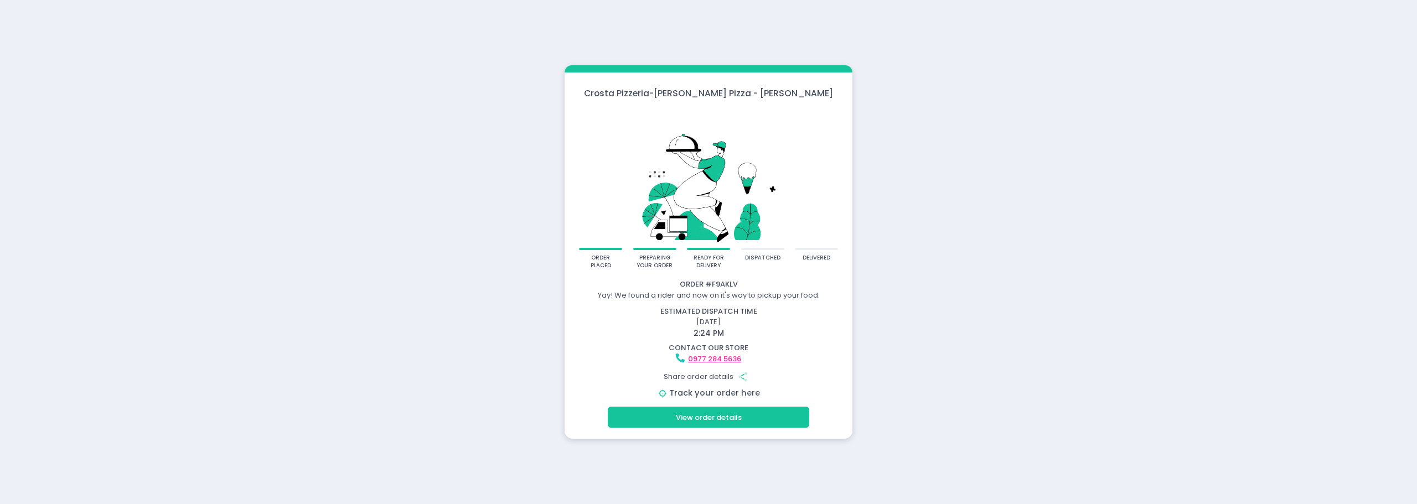
click at [727, 390] on link "Track your order here" at bounding box center [714, 392] width 91 height 11
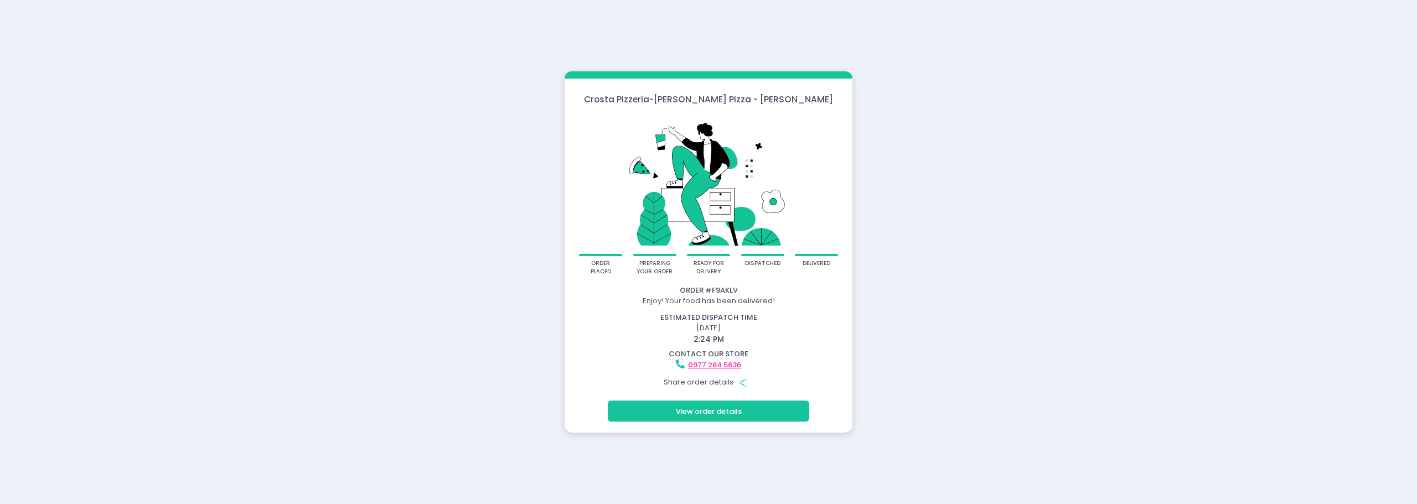
click at [746, 380] on icon "Share Created with Sketch." at bounding box center [743, 383] width 10 height 10
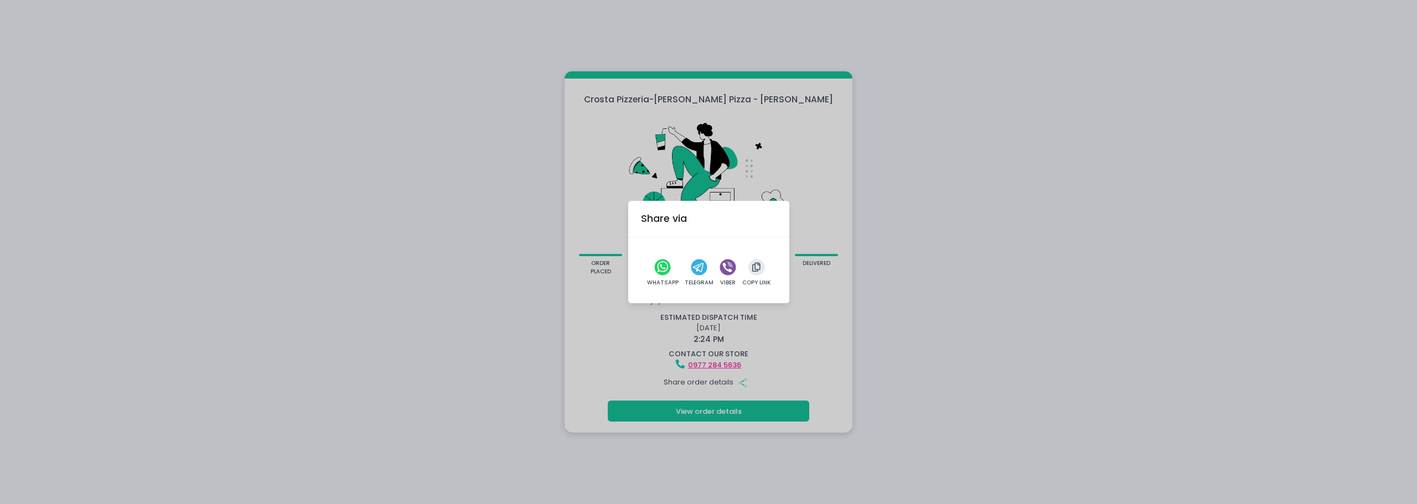
click at [926, 180] on div "Share via WhatsApp Telegram Viber Copy Link" at bounding box center [708, 252] width 1417 height 504
